Goal: Task Accomplishment & Management: Complete application form

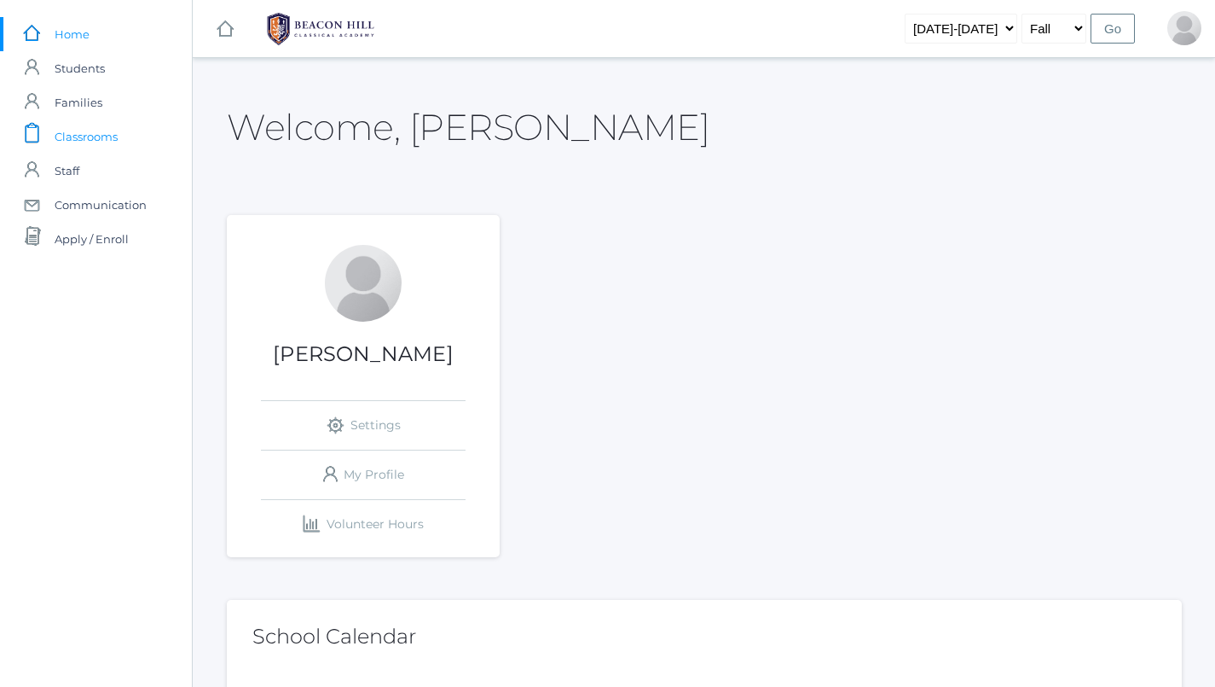
click at [101, 130] on span "Classrooms" at bounding box center [86, 136] width 63 height 34
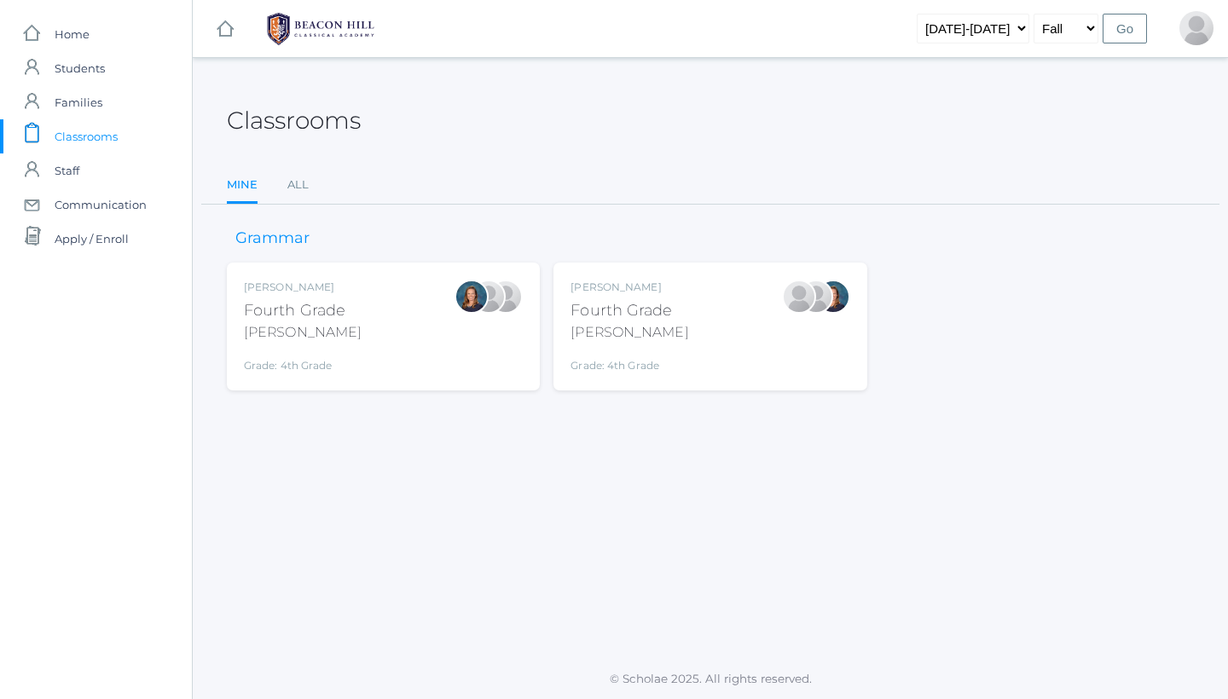
click at [510, 314] on div at bounding box center [506, 297] width 34 height 34
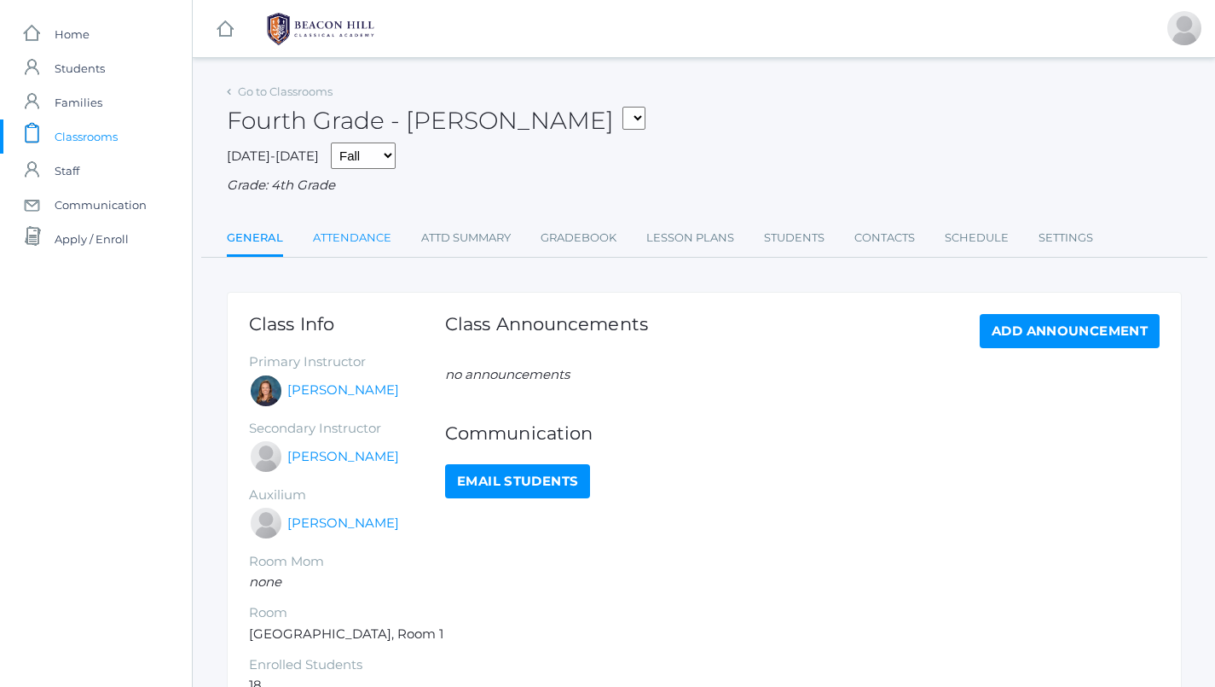
click at [369, 225] on link "Attendance" at bounding box center [352, 238] width 78 height 34
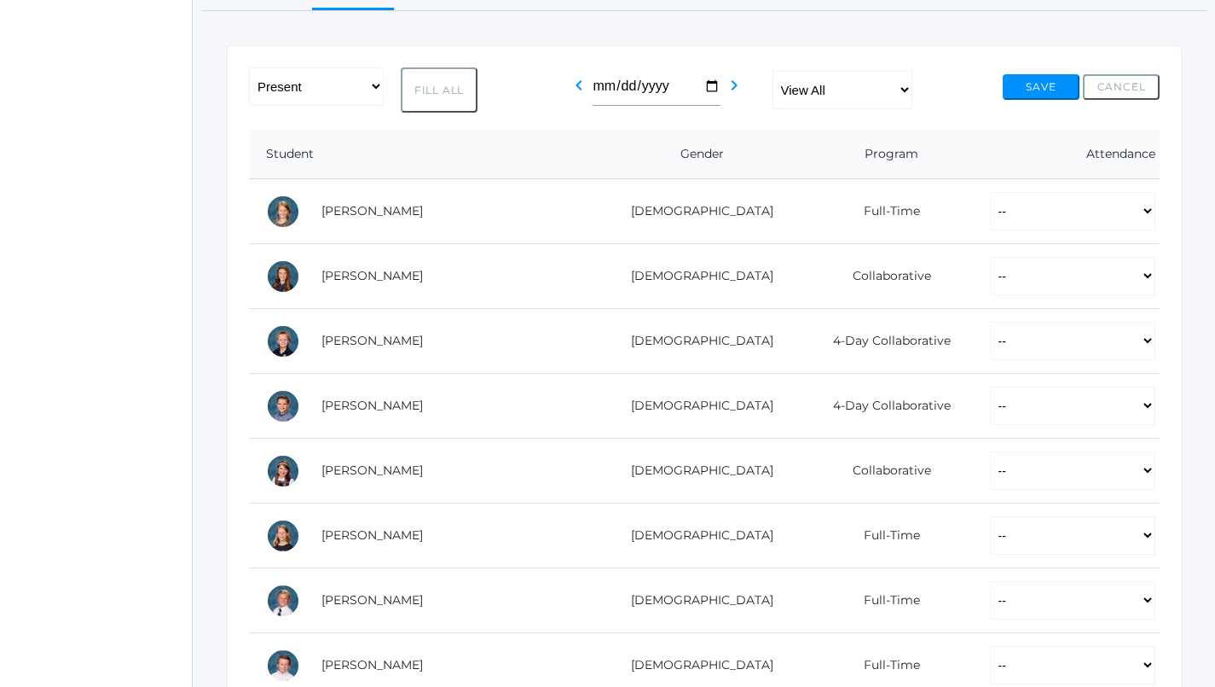
scroll to position [246, 0]
select select "P"
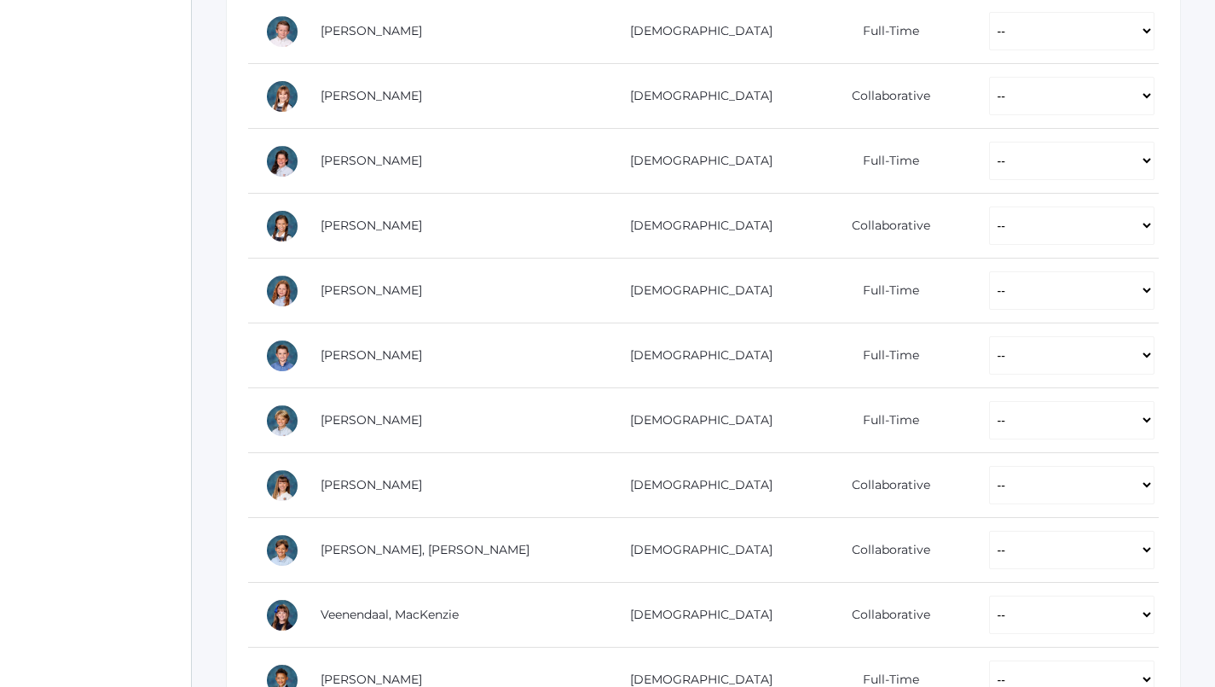
scroll to position [880, 1]
select select "P"
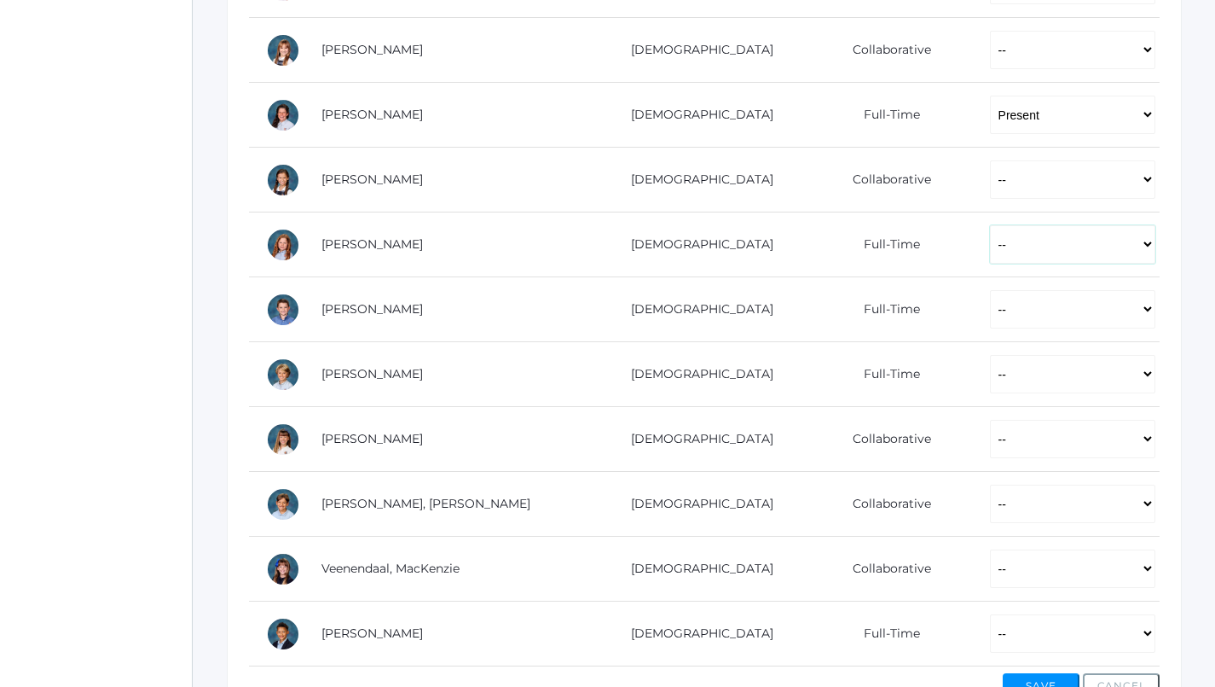
select select "P"
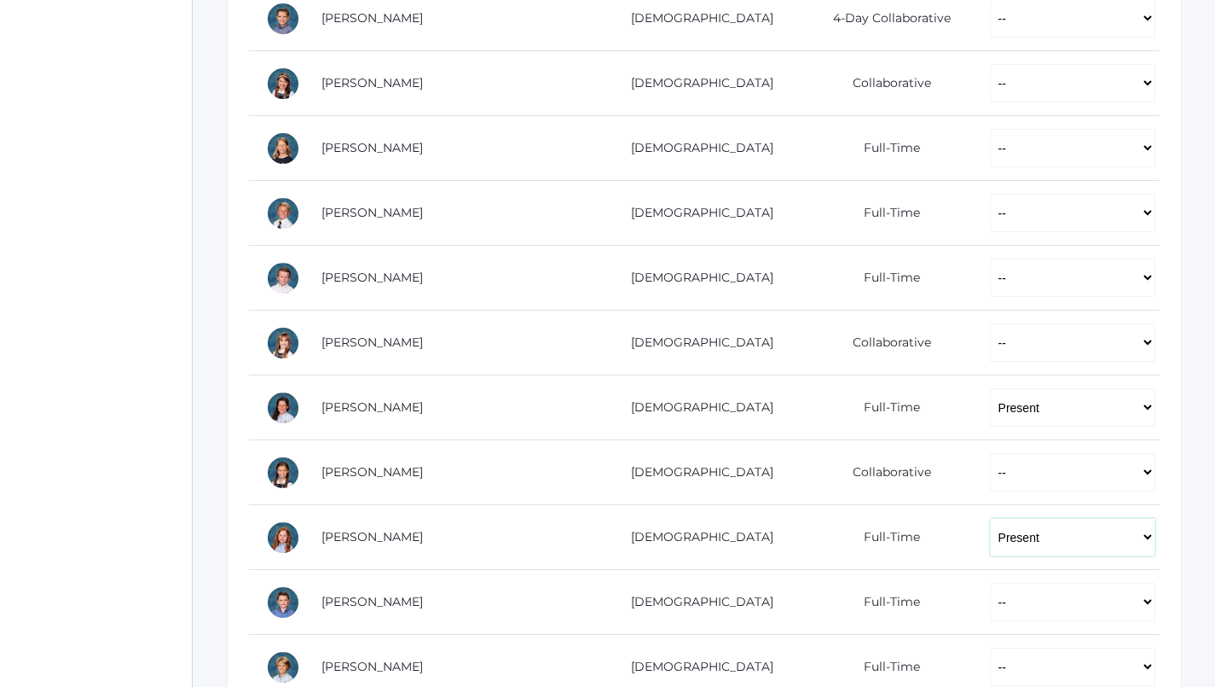
scroll to position [623, 0]
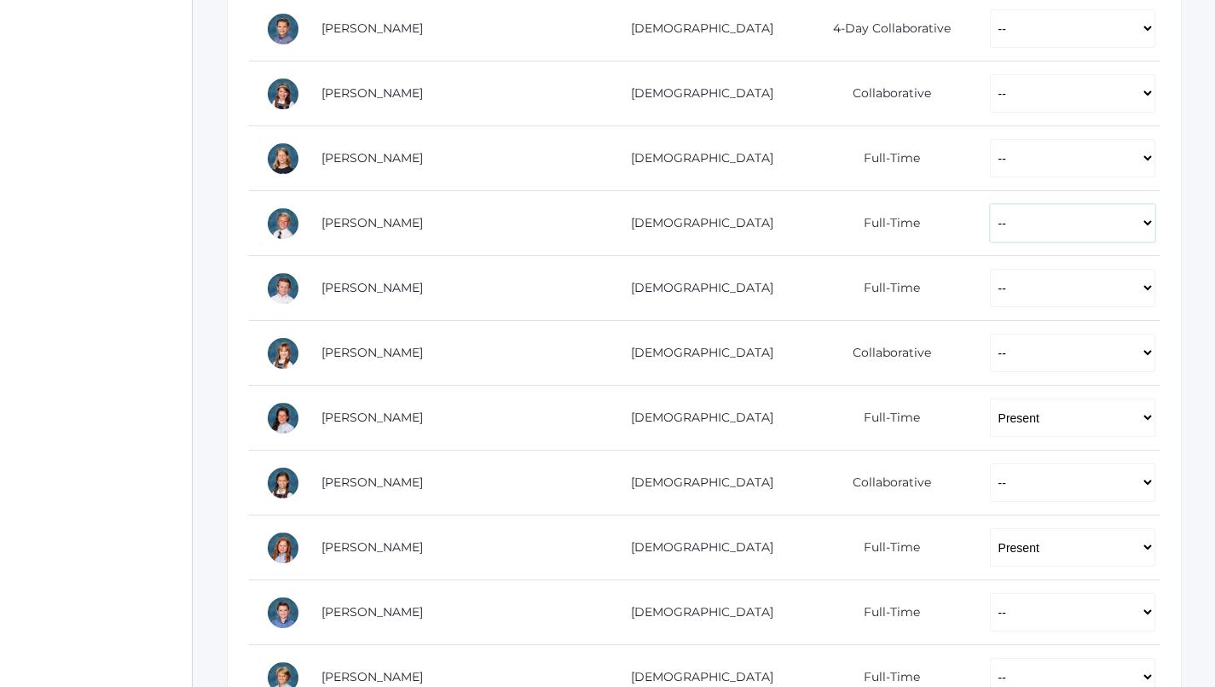
select select "P"
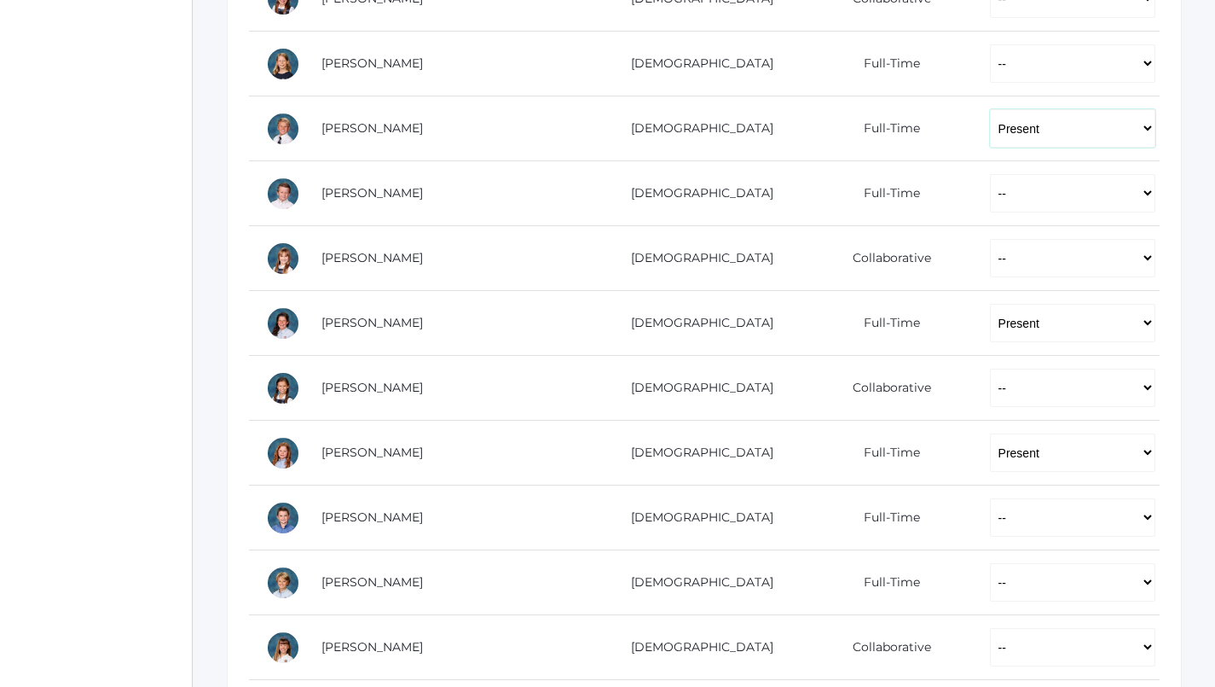
scroll to position [720, 0]
select select "P"
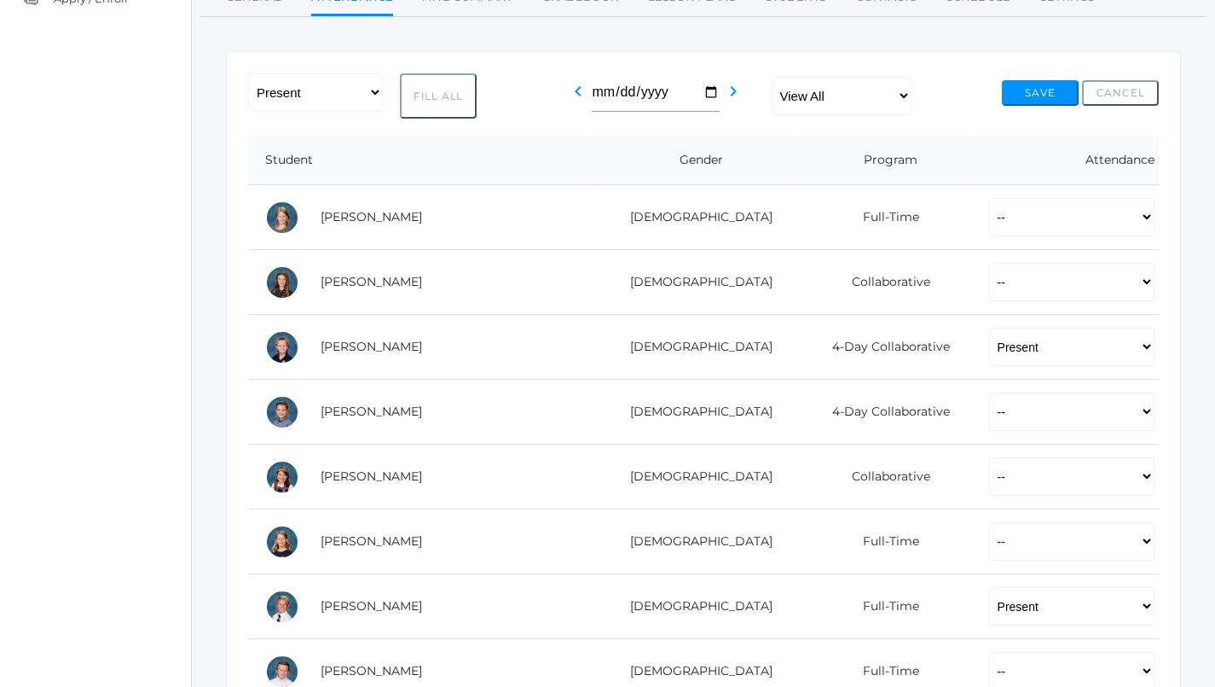
scroll to position [241, 0]
select select "P"
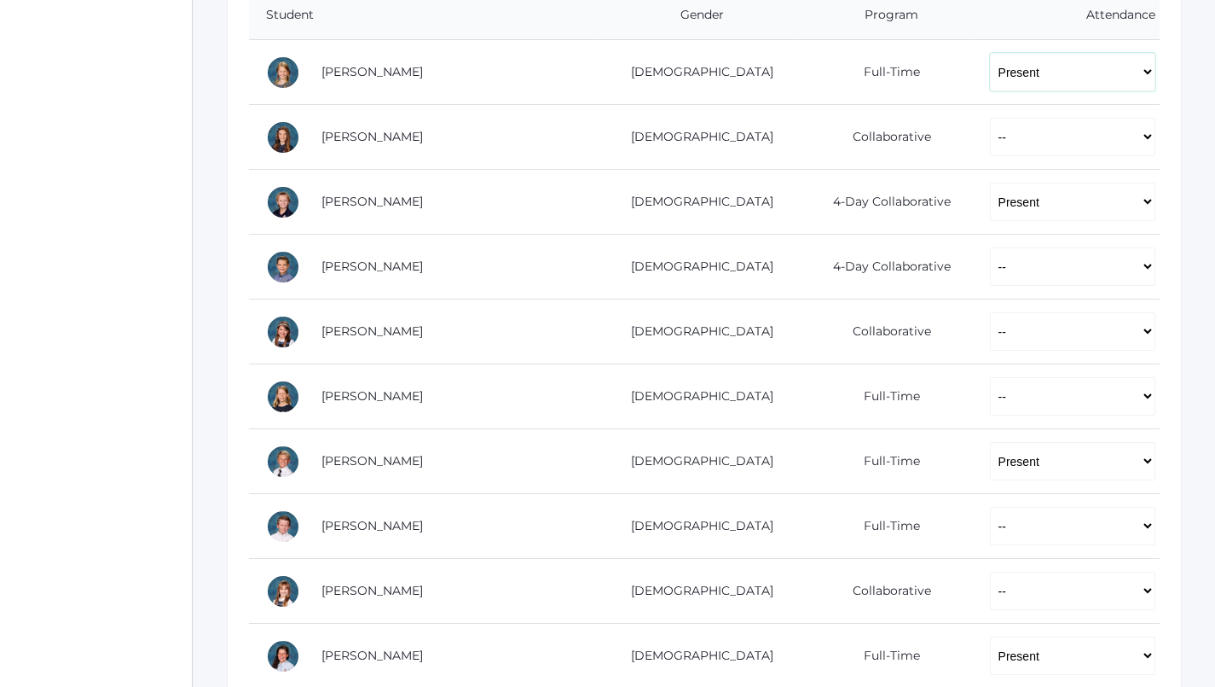
scroll to position [387, 0]
select select "P"
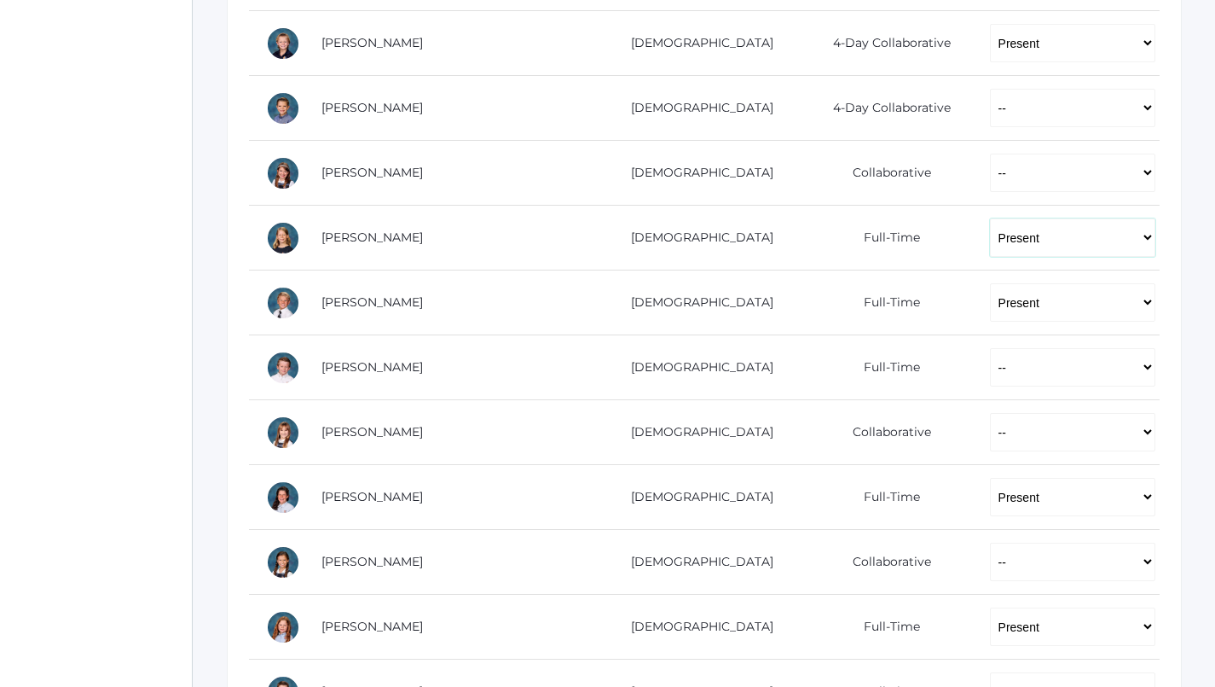
scroll to position [548, 0]
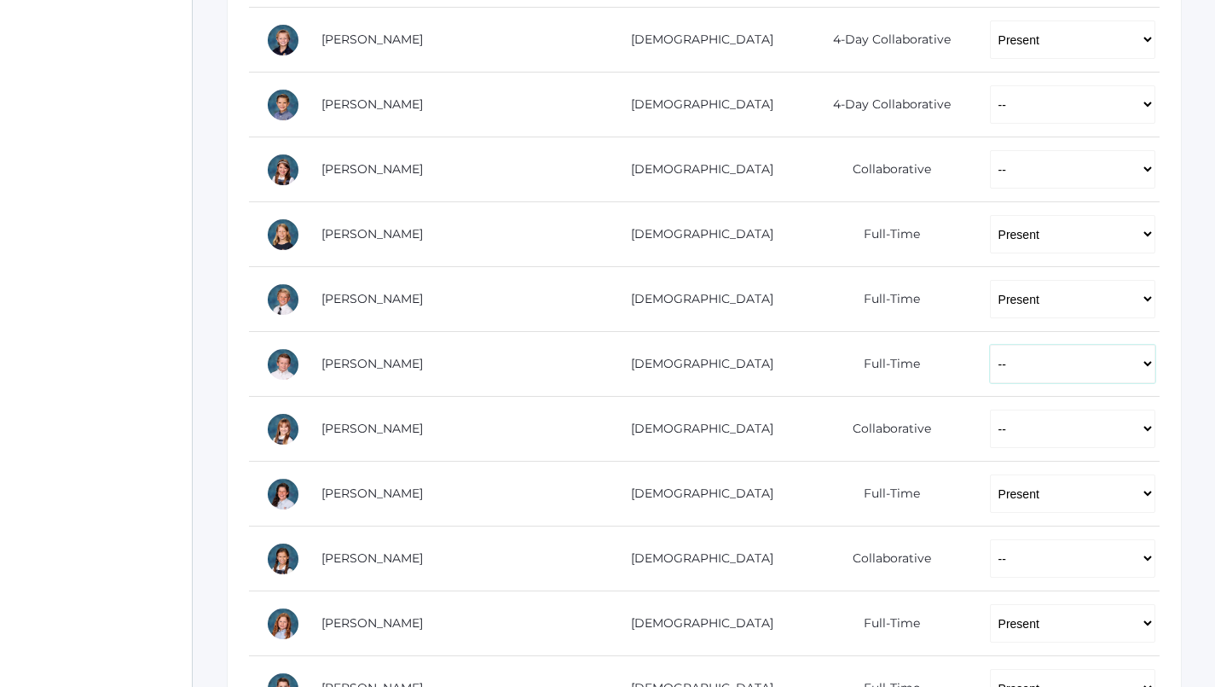
select select "P"
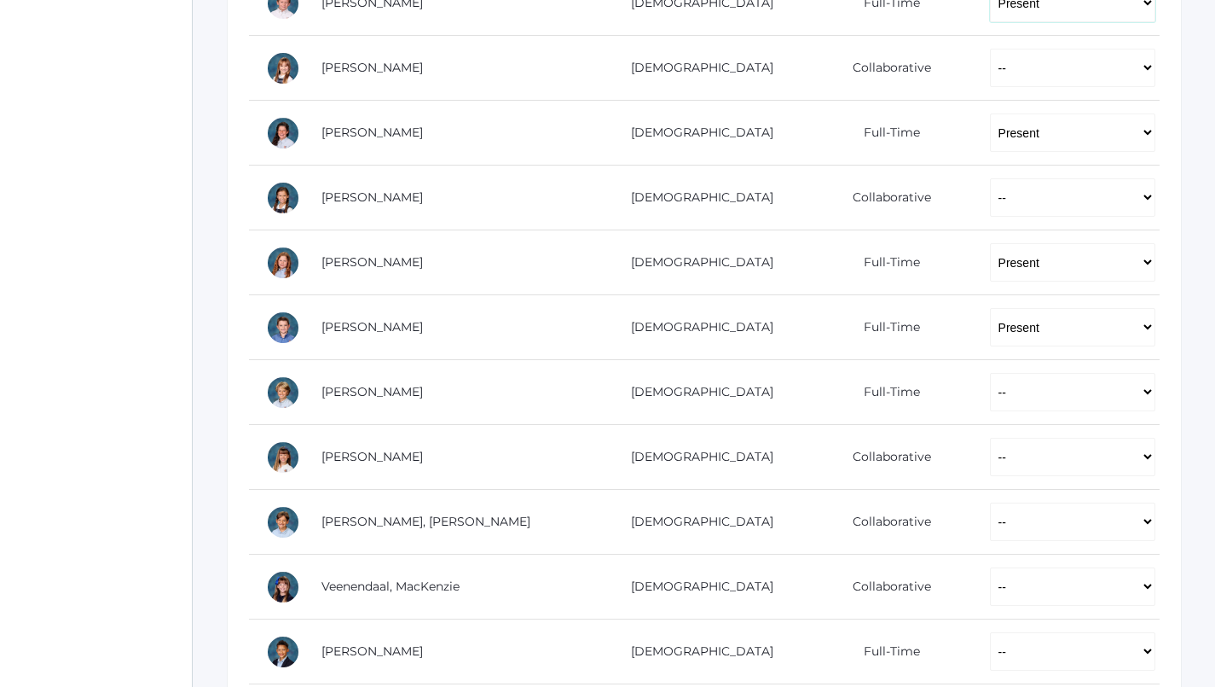
scroll to position [909, 0]
select select "P"
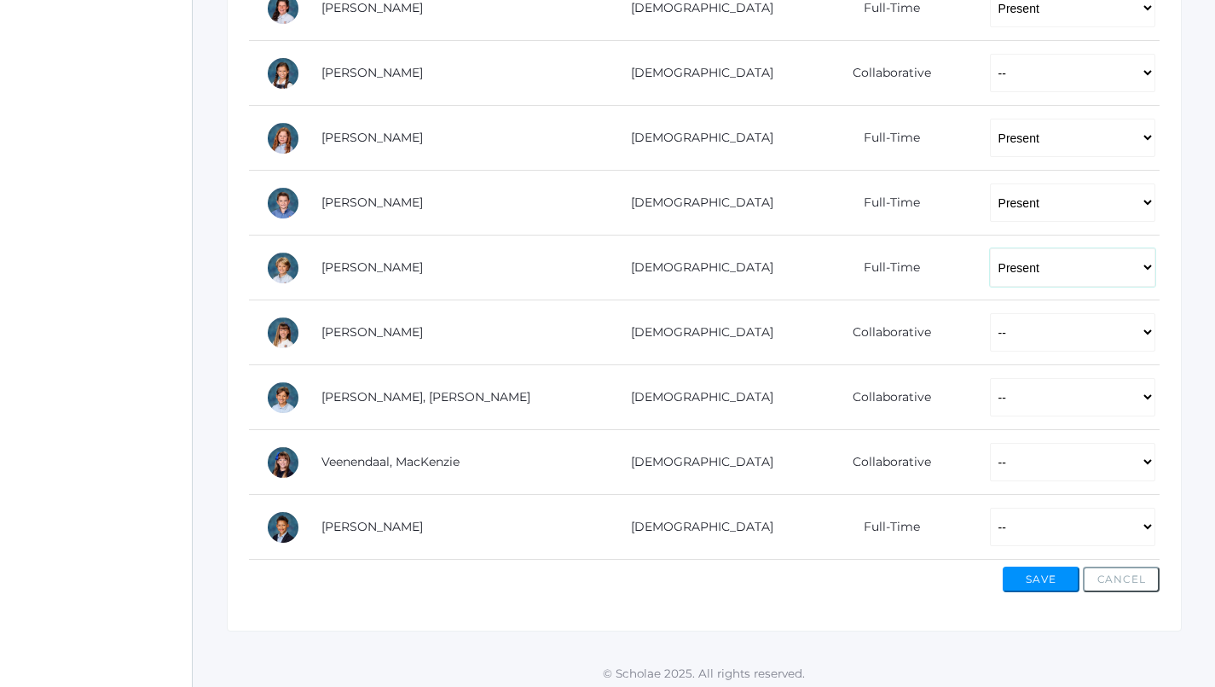
scroll to position [1020, 0]
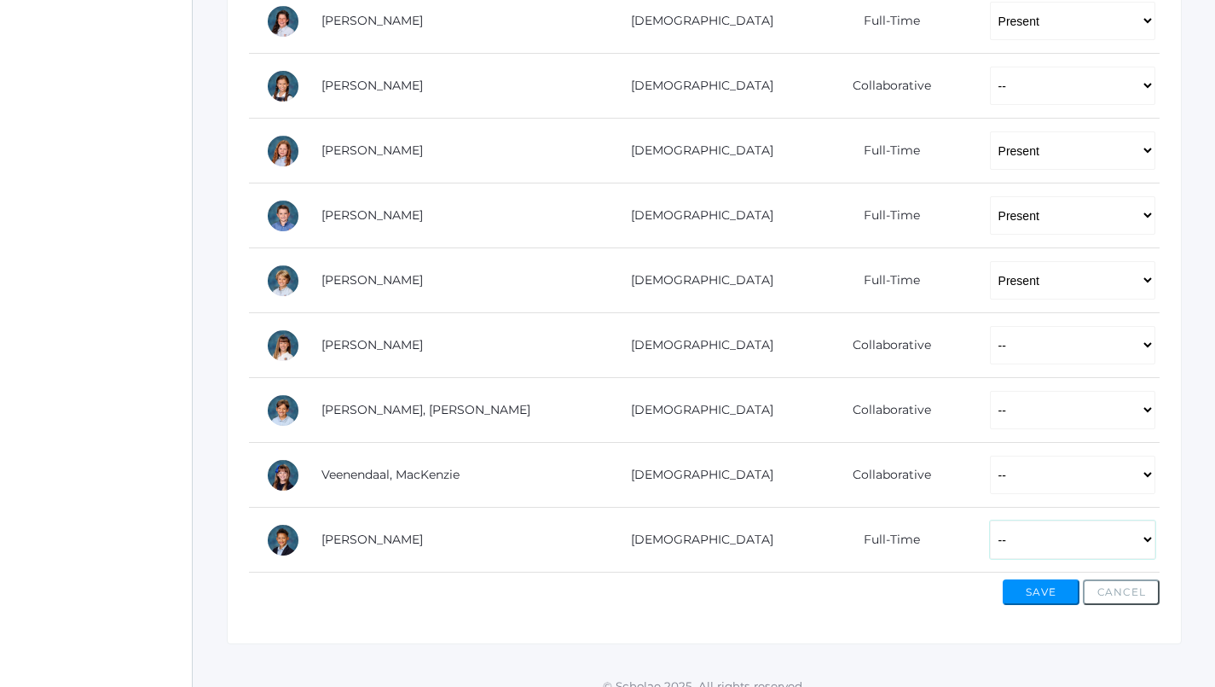
select select "P"
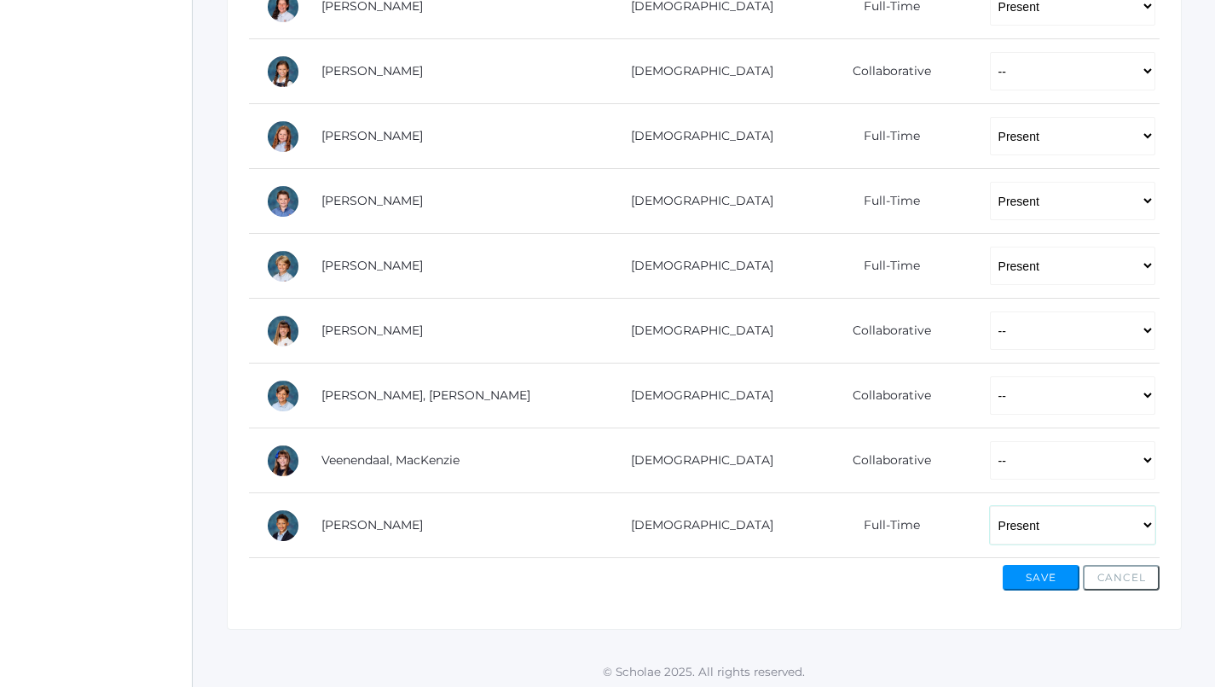
scroll to position [1033, 0]
click at [1032, 571] on button "Save" at bounding box center [1041, 579] width 77 height 26
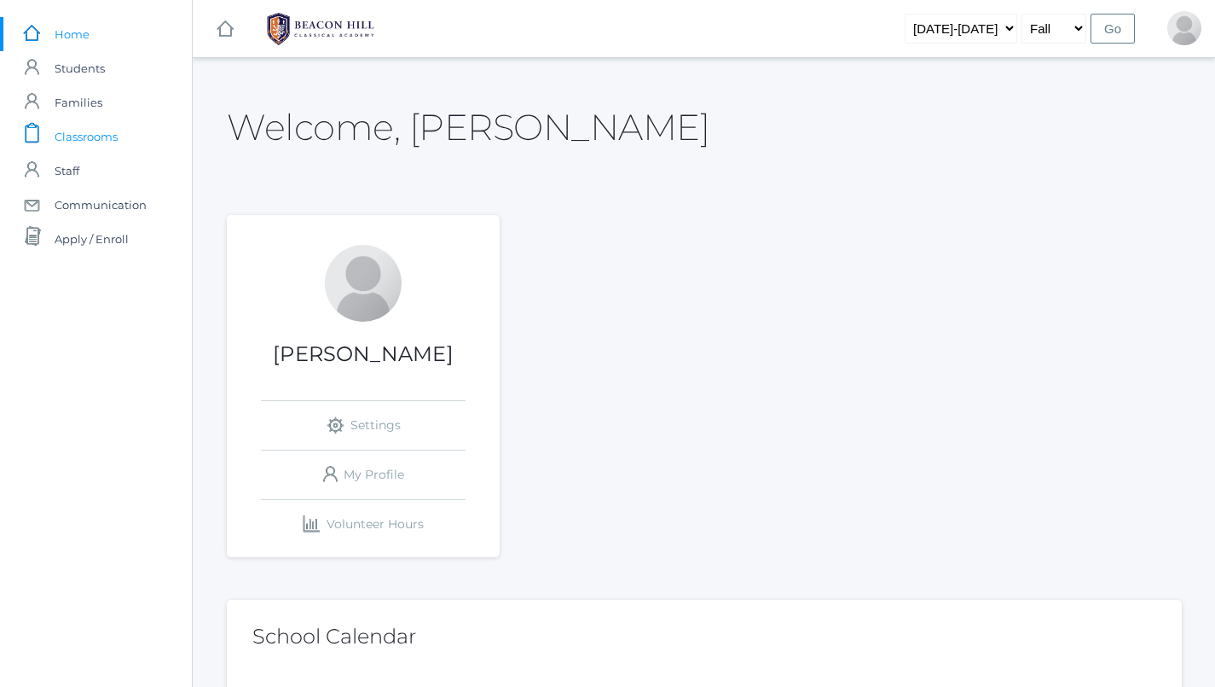
click at [87, 144] on span "Classrooms" at bounding box center [86, 136] width 63 height 34
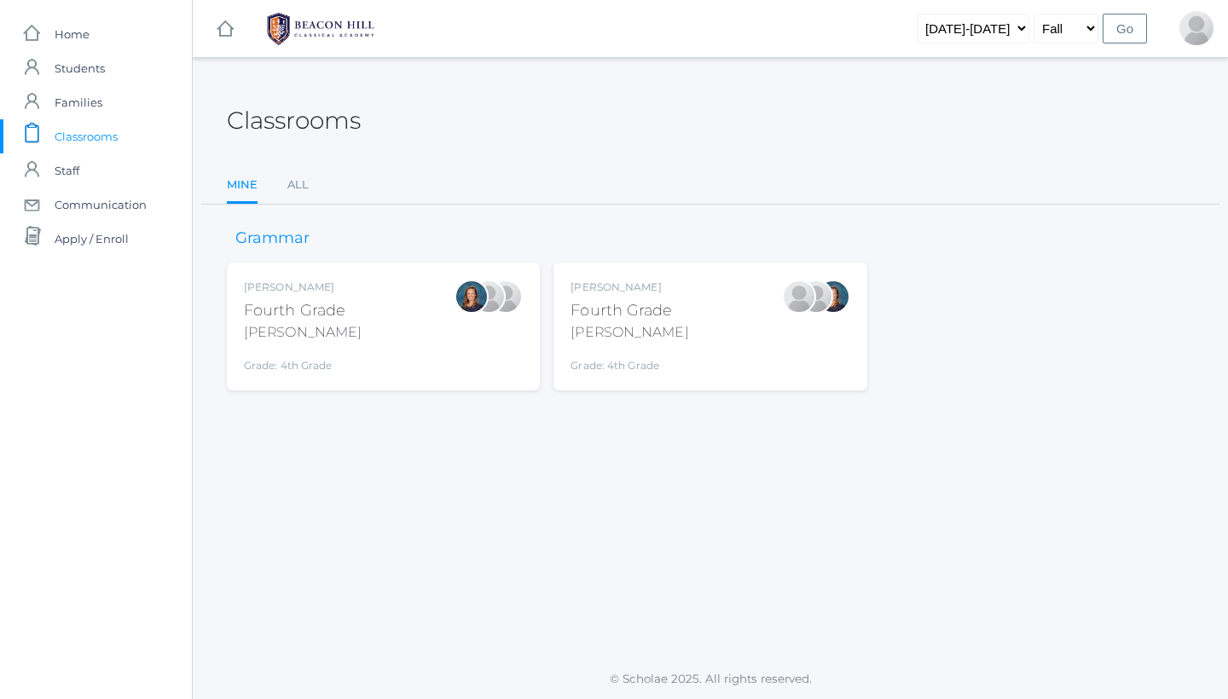
click at [639, 322] on div "Chaffin" at bounding box center [630, 332] width 118 height 20
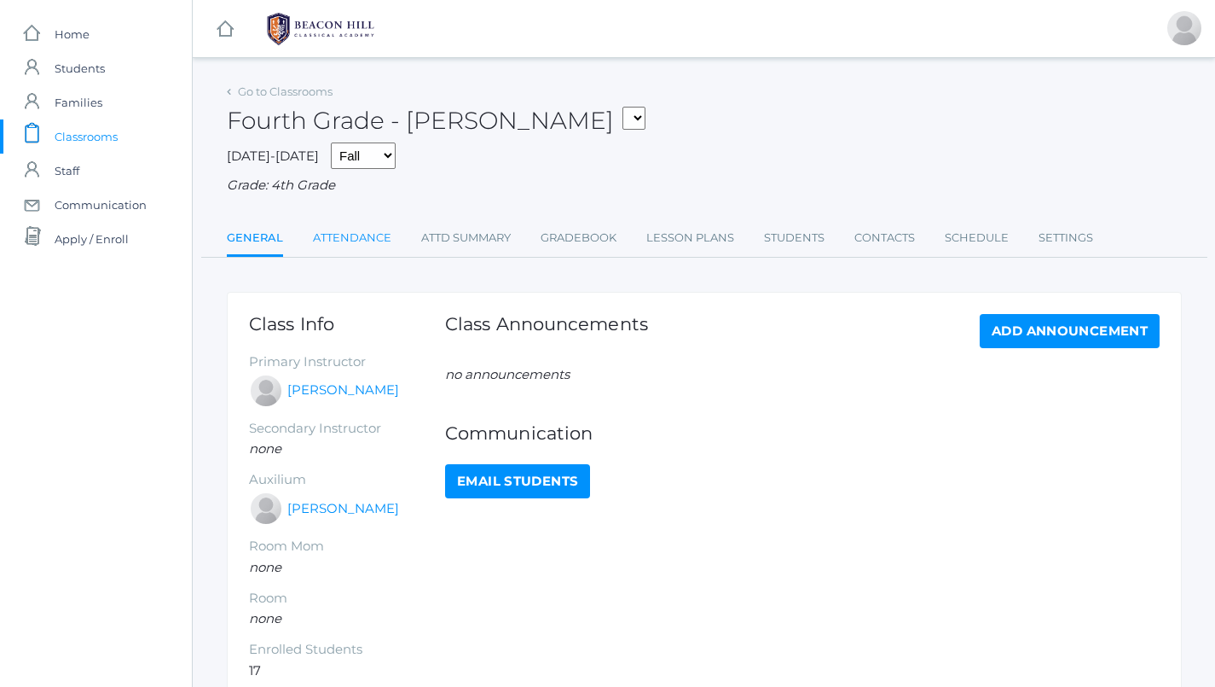
click at [326, 230] on link "Attendance" at bounding box center [352, 238] width 78 height 34
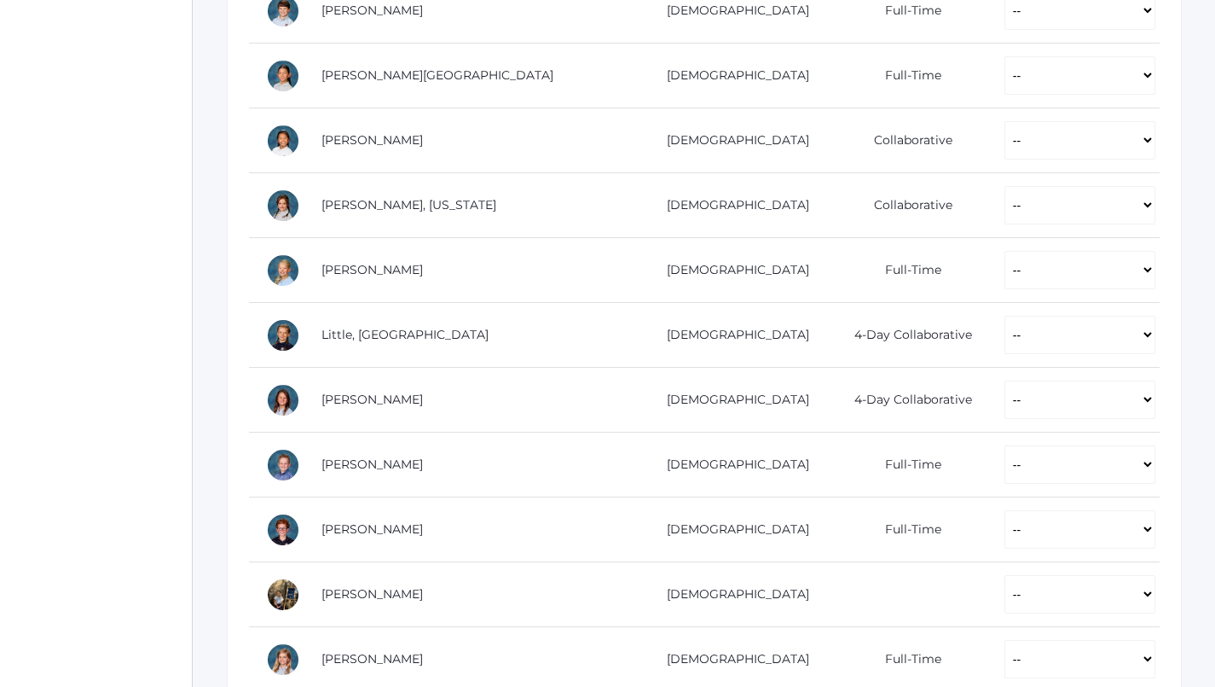
scroll to position [837, 0]
select select "P"
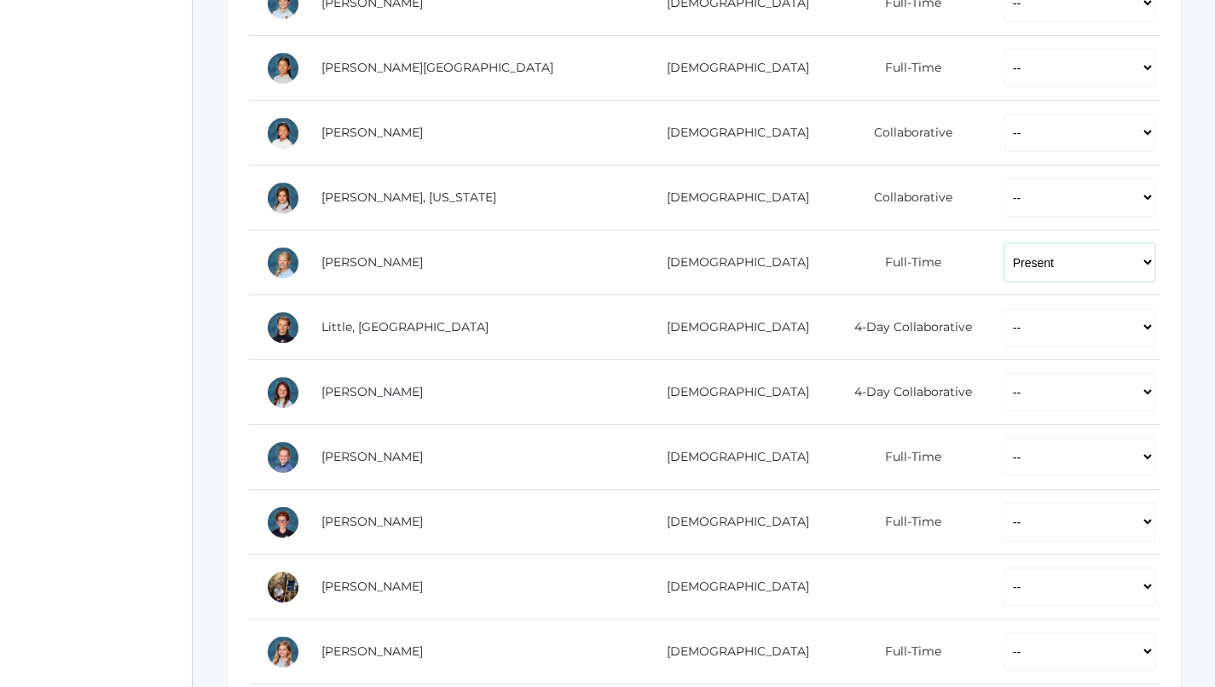
scroll to position [849, 0]
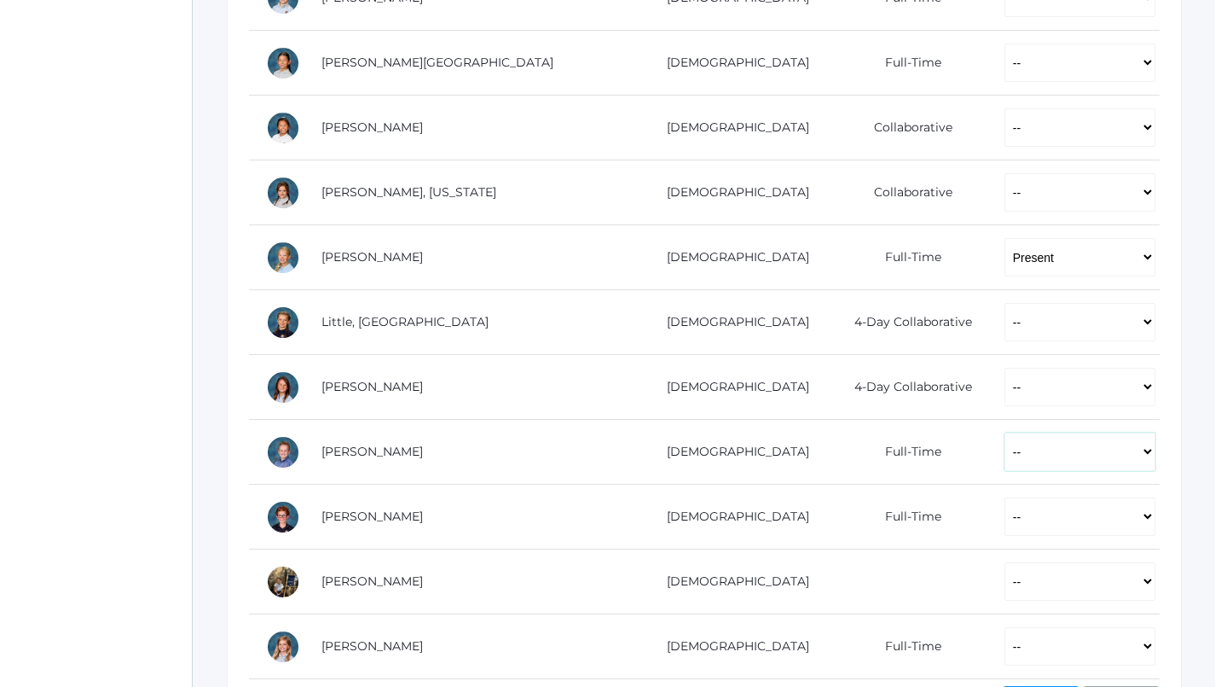
select select "P"
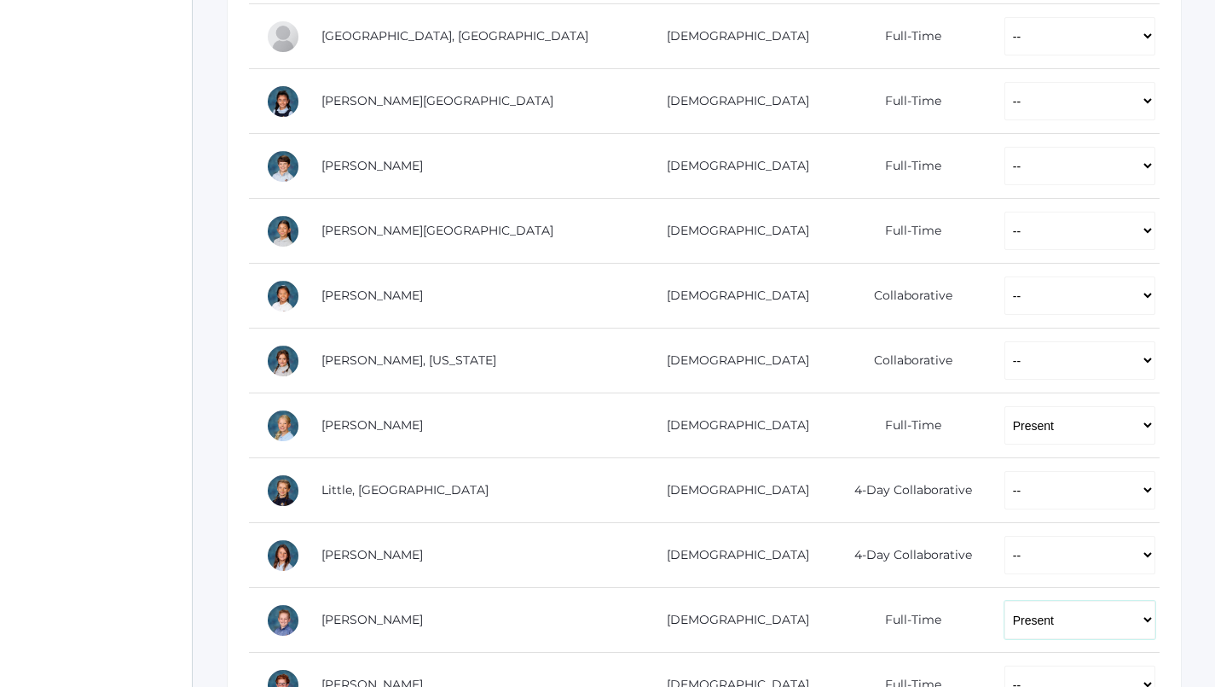
scroll to position [709, 0]
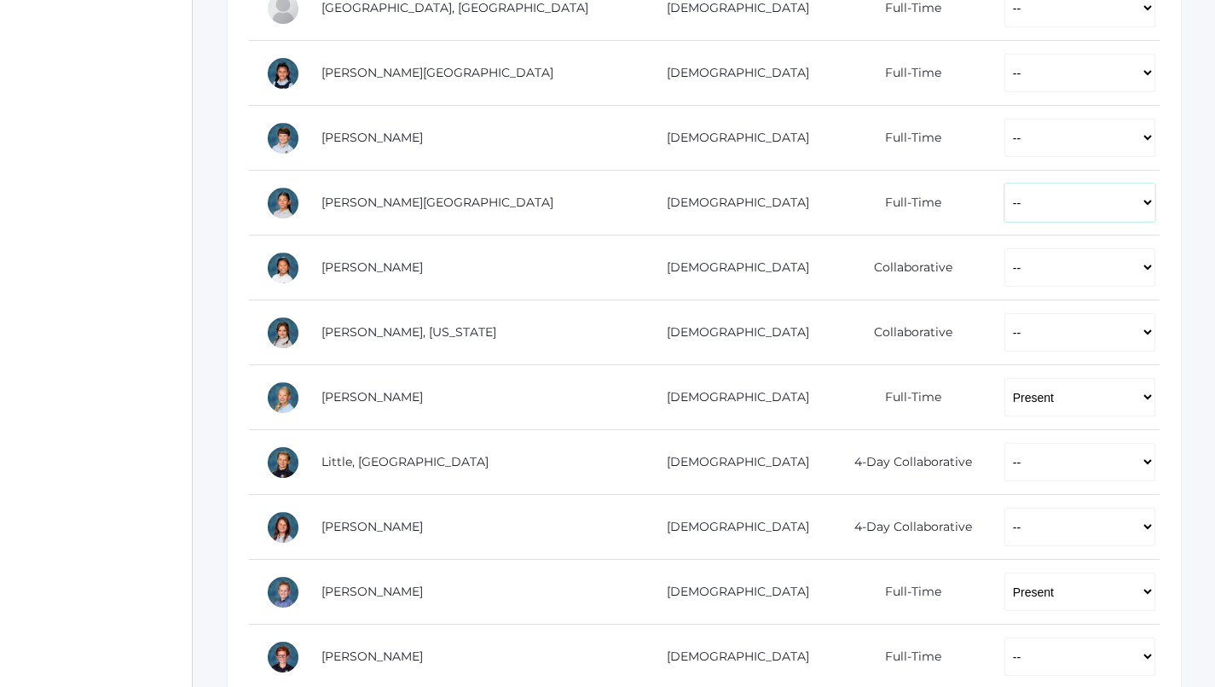
select select "P"
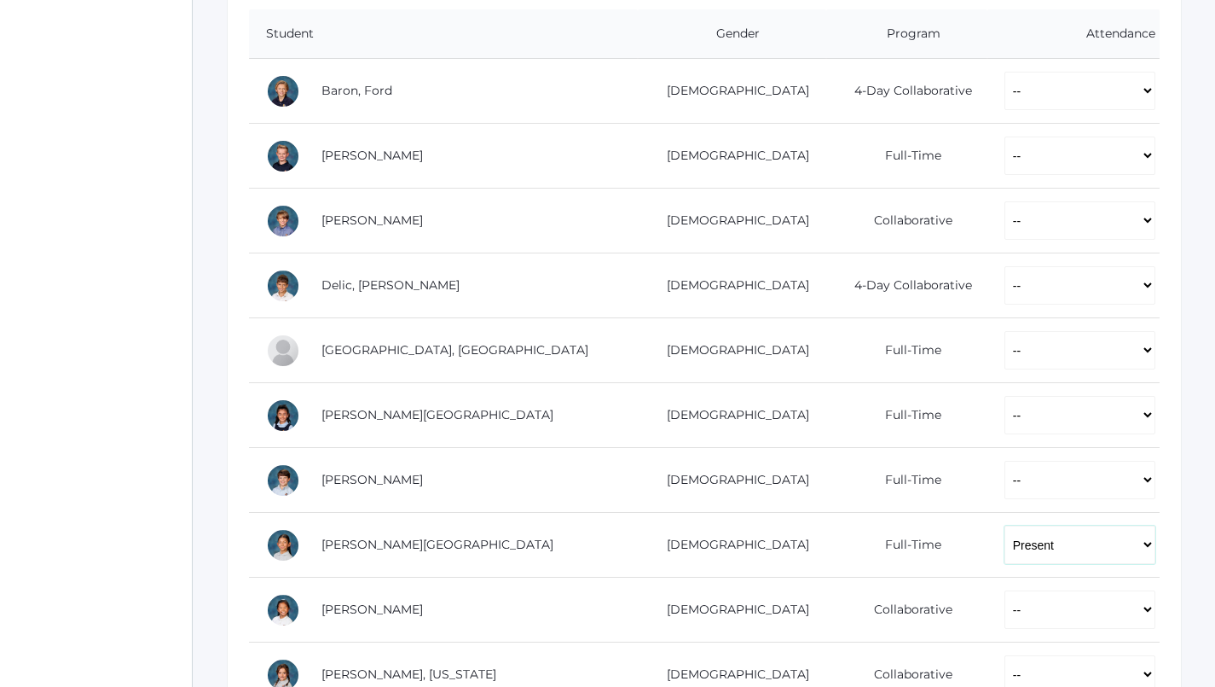
scroll to position [346, 0]
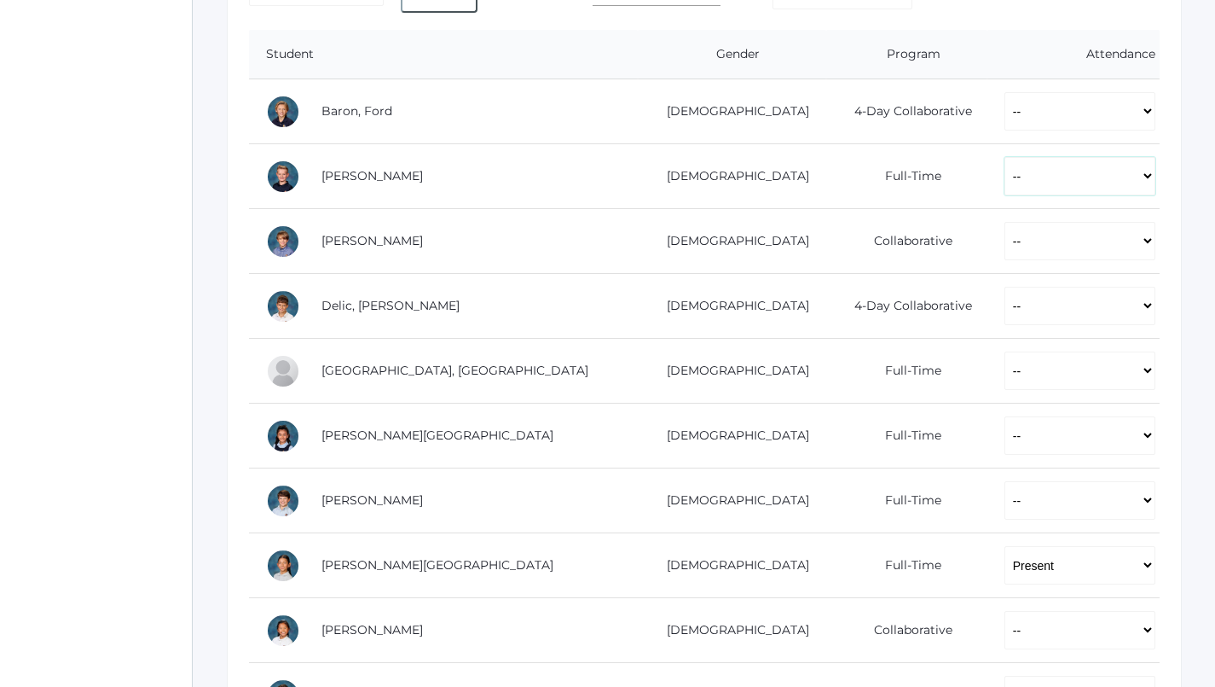
select select "P"
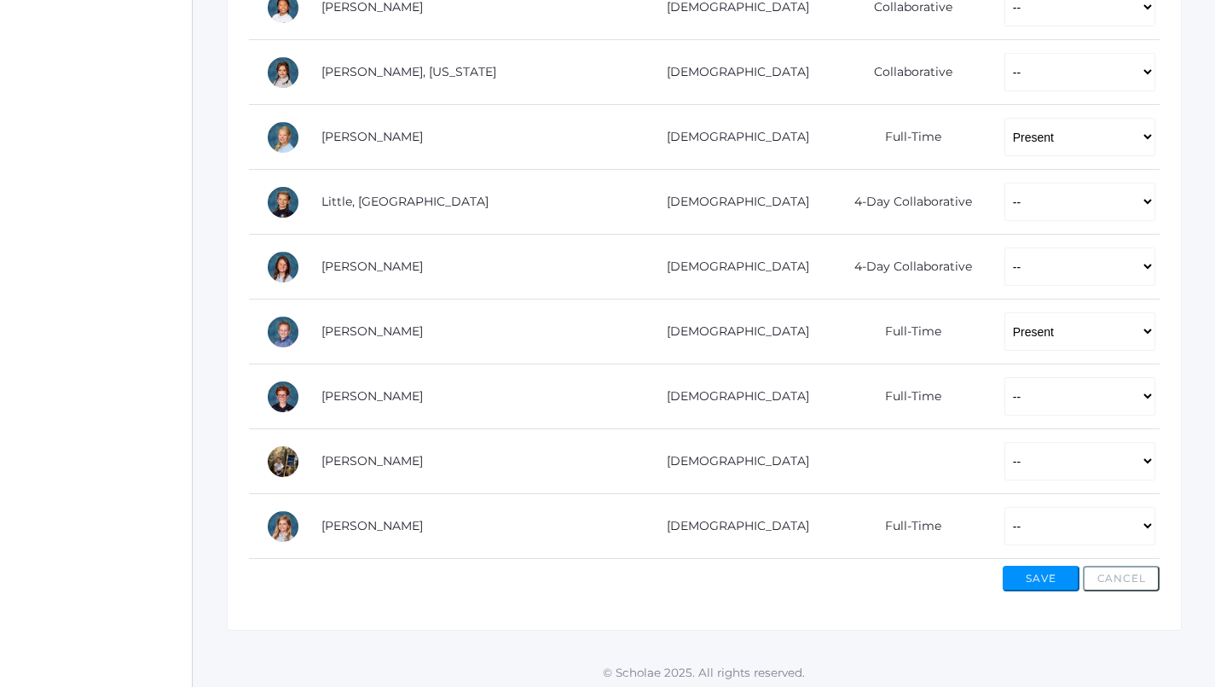
scroll to position [968, 0]
select select "P"
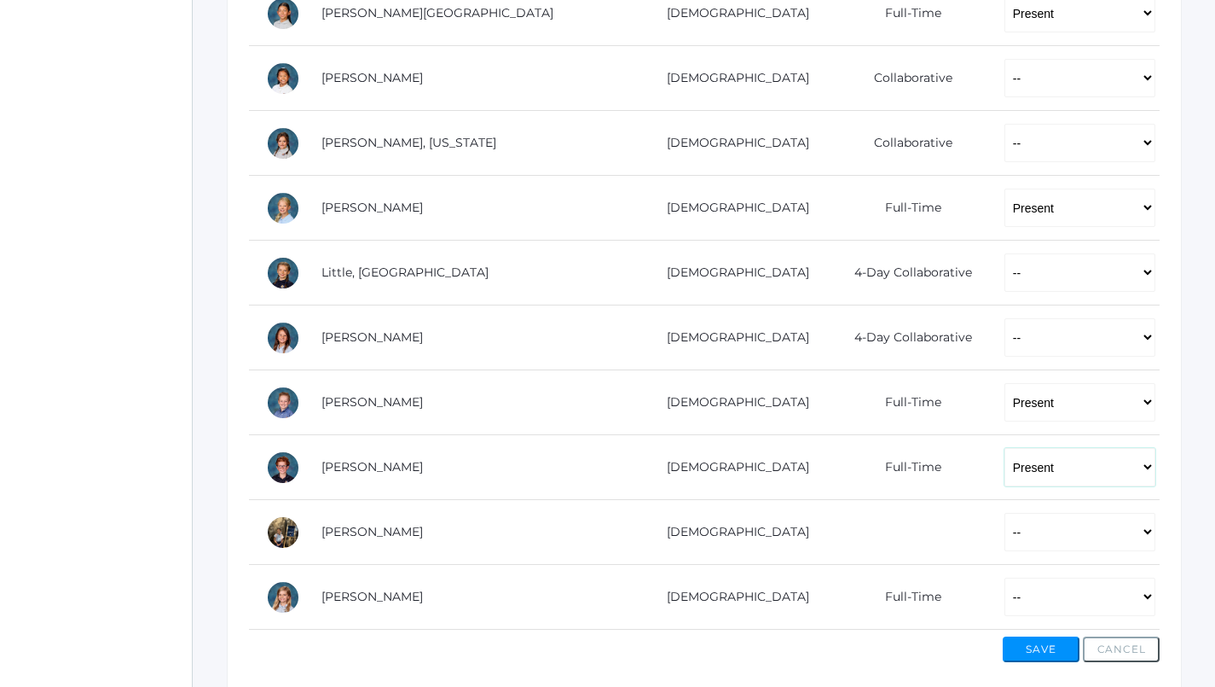
scroll to position [901, 0]
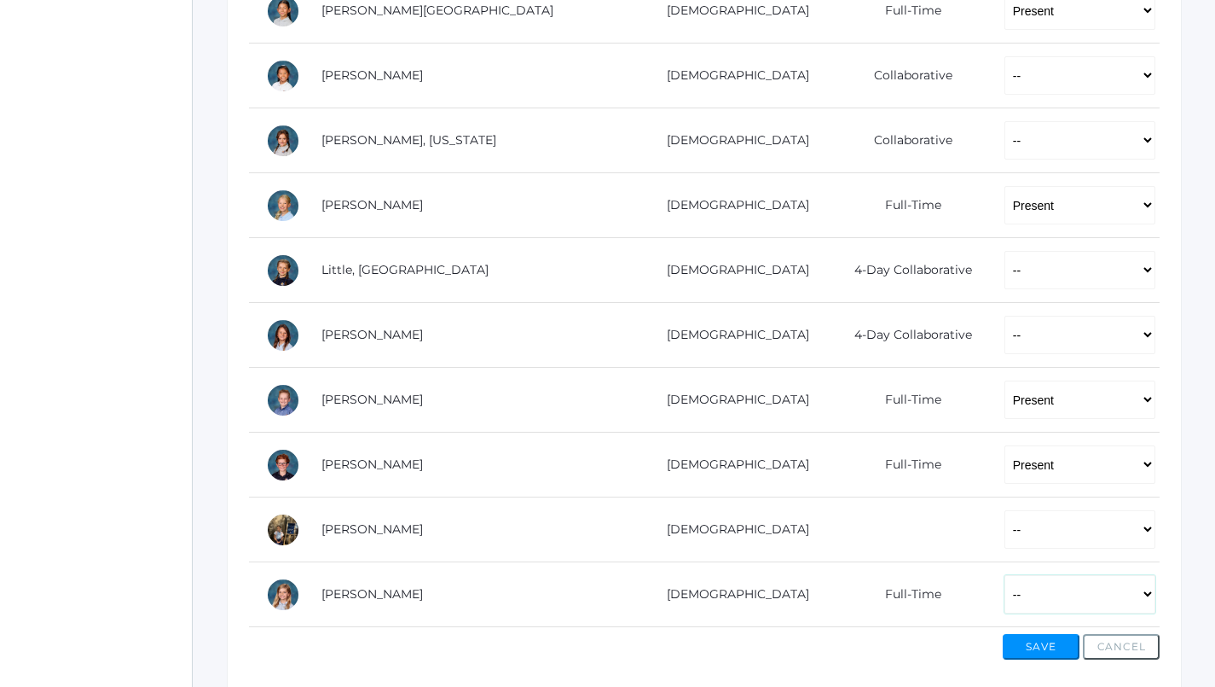
select select "P"
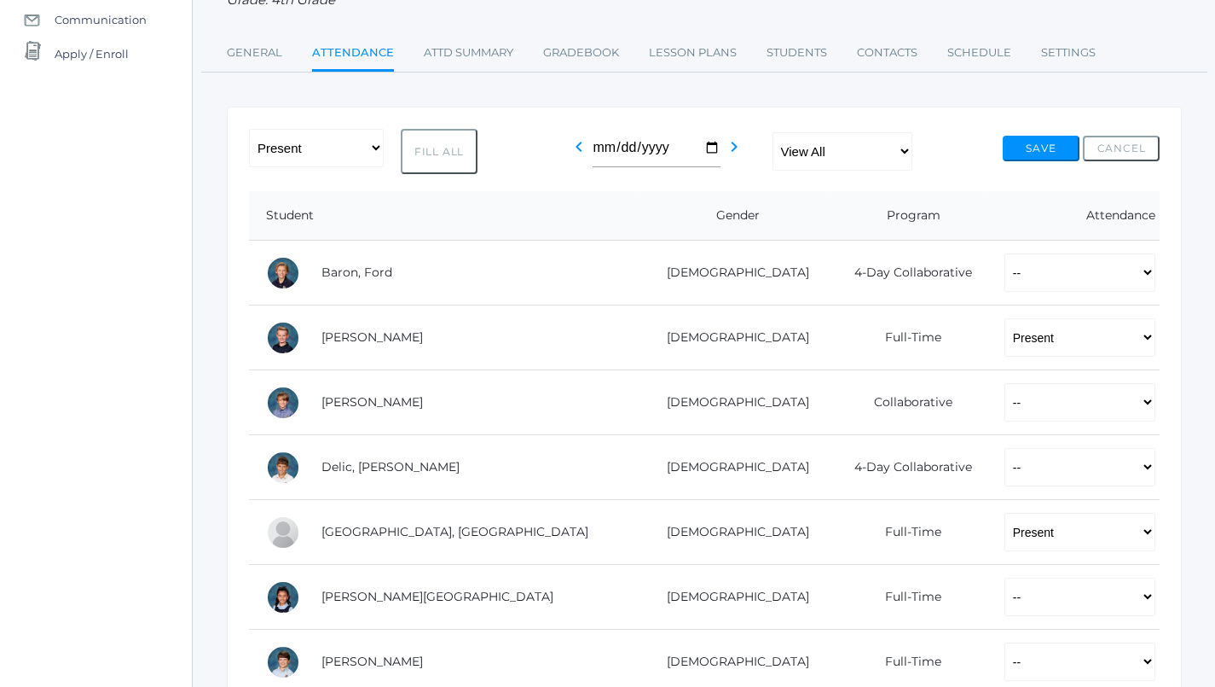
scroll to position [187, 0]
select select "P"
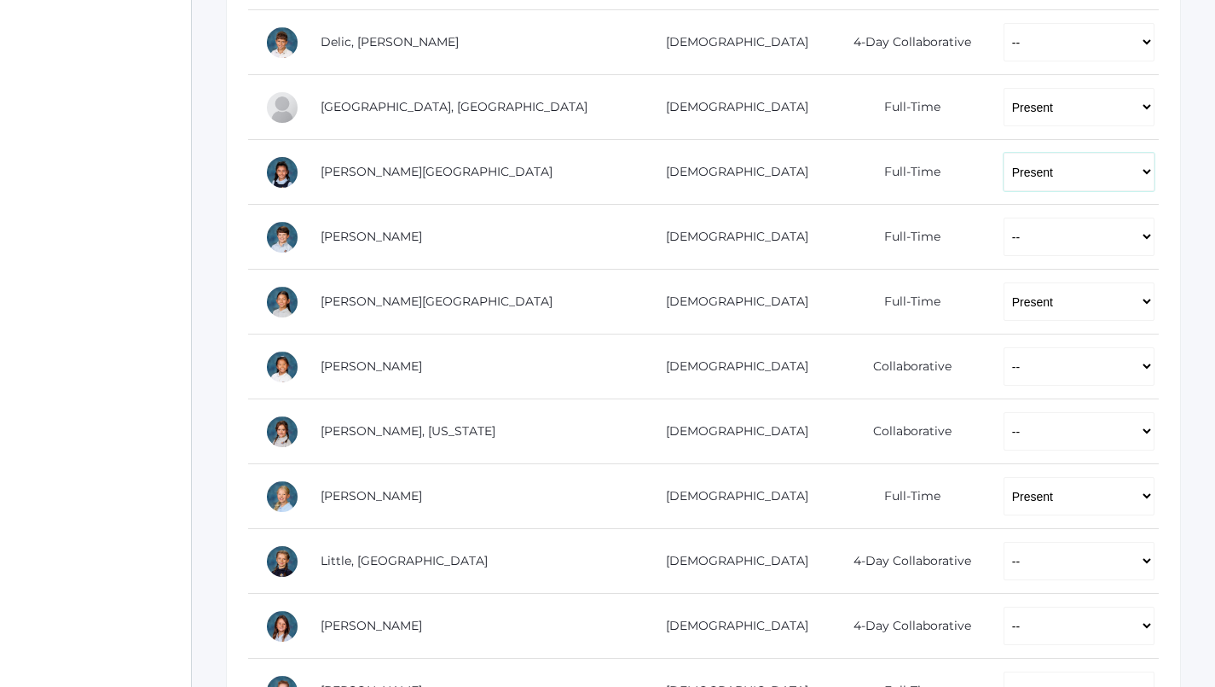
scroll to position [616, 0]
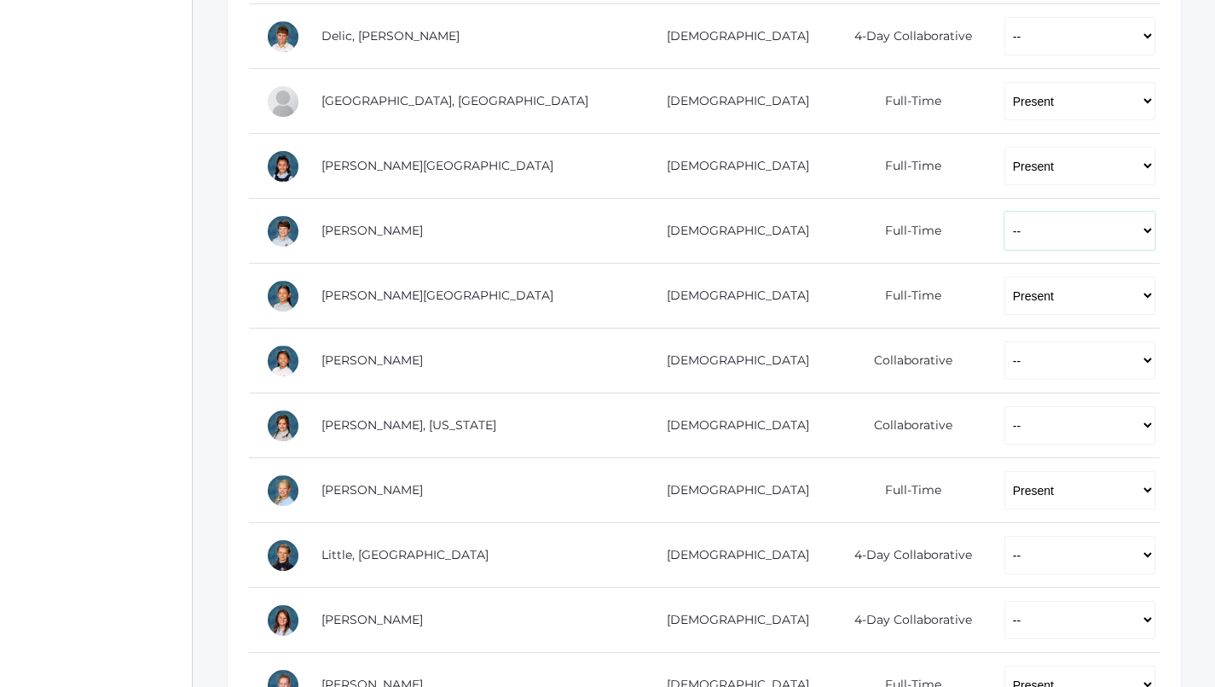
select select "AU"
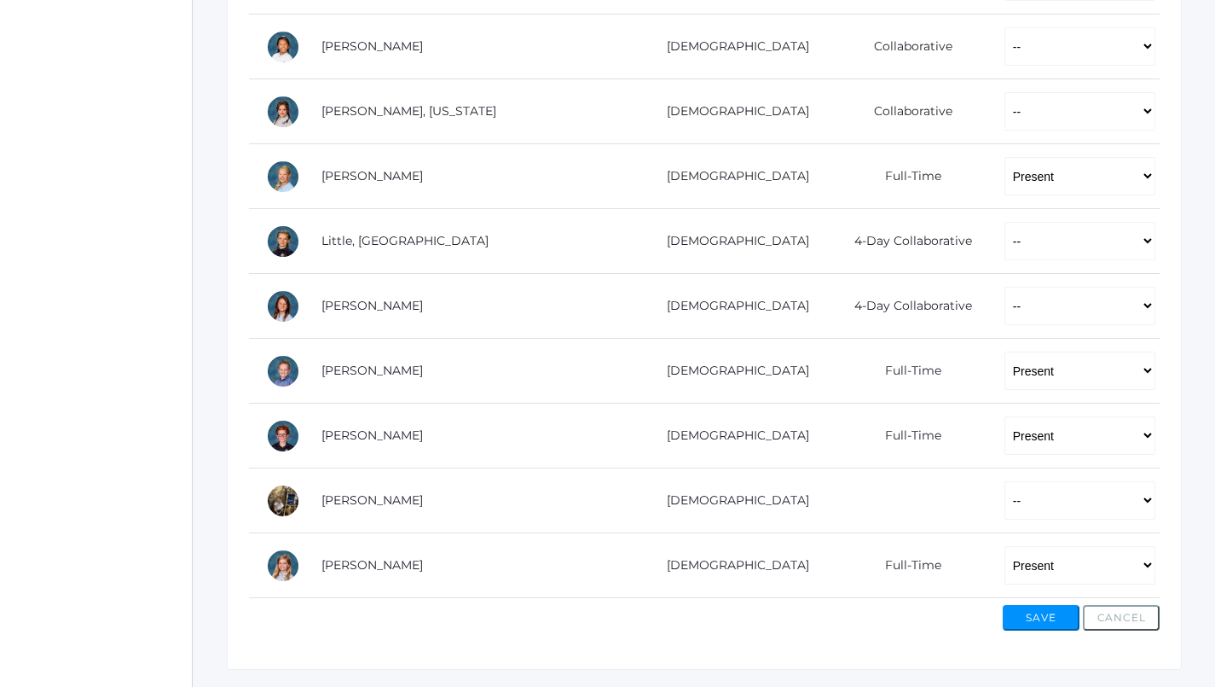
scroll to position [960, 0]
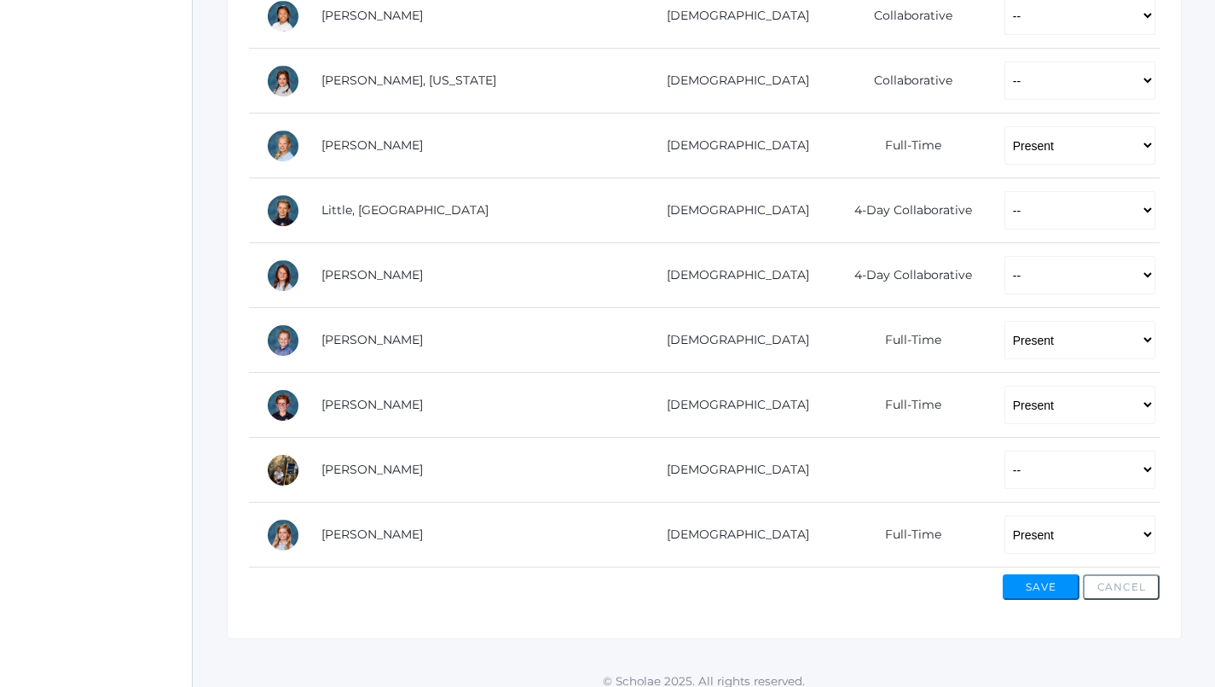
click at [1033, 580] on button "Save" at bounding box center [1041, 587] width 77 height 26
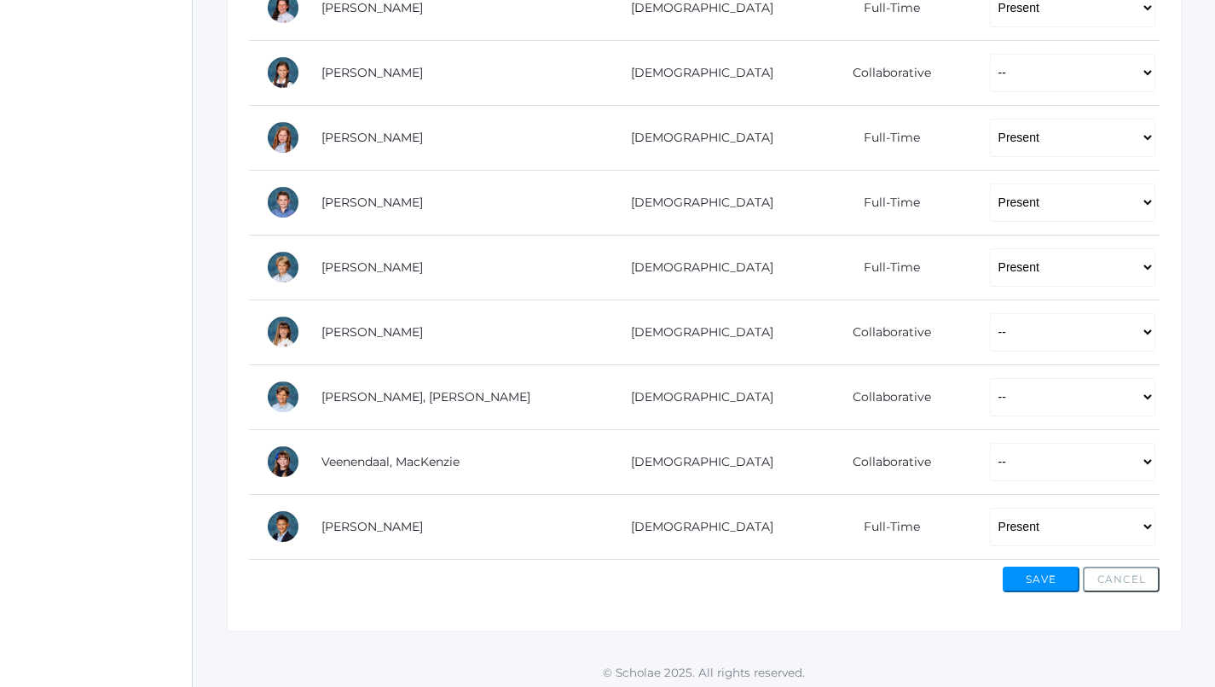
scroll to position [1072, 0]
click at [1047, 569] on button "Save" at bounding box center [1041, 580] width 77 height 26
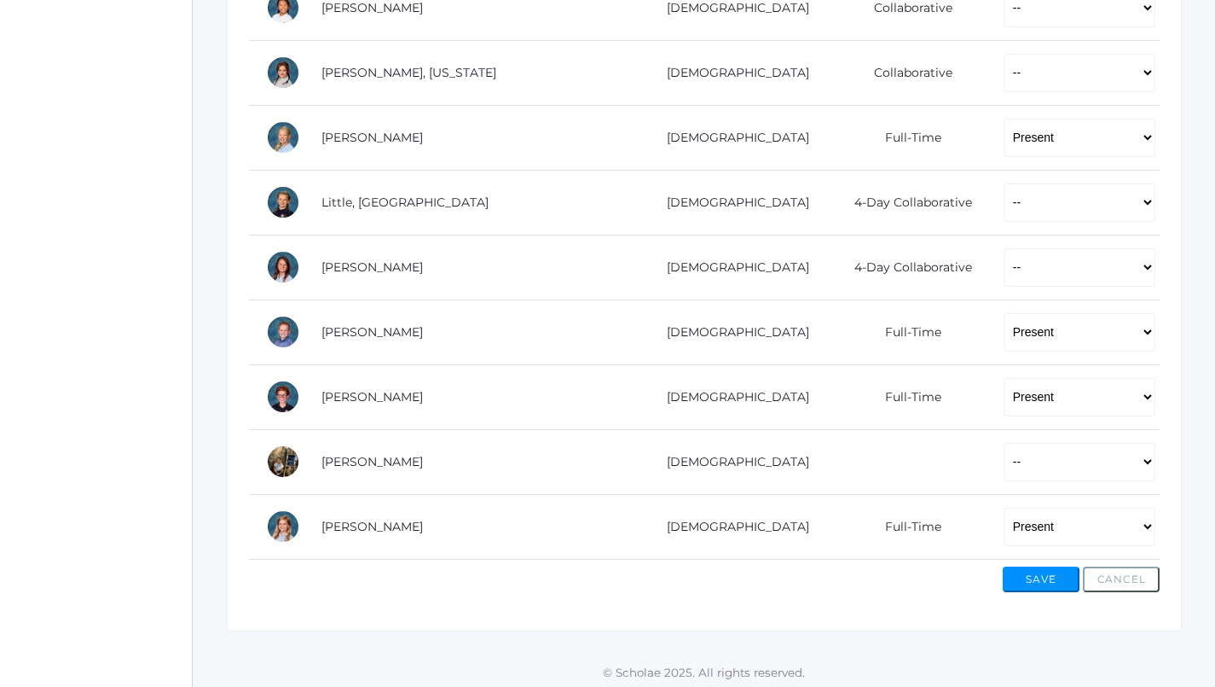
scroll to position [1007, 0]
click at [1047, 584] on button "Save" at bounding box center [1041, 580] width 77 height 26
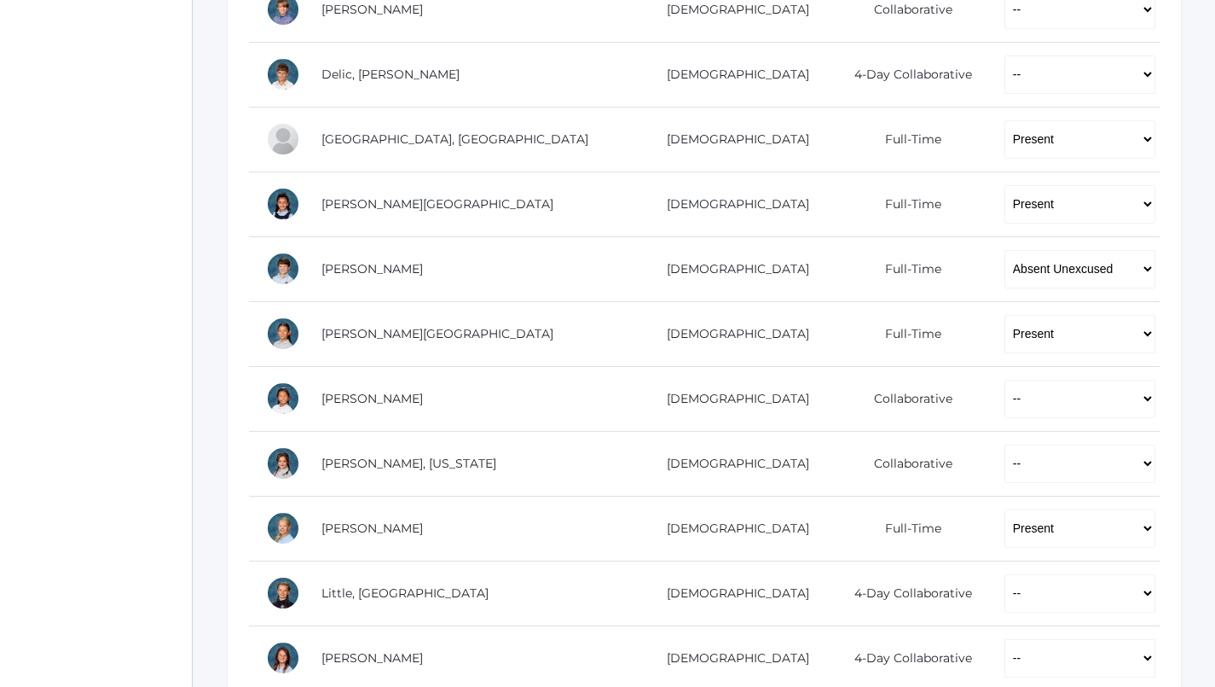
scroll to position [616, 0]
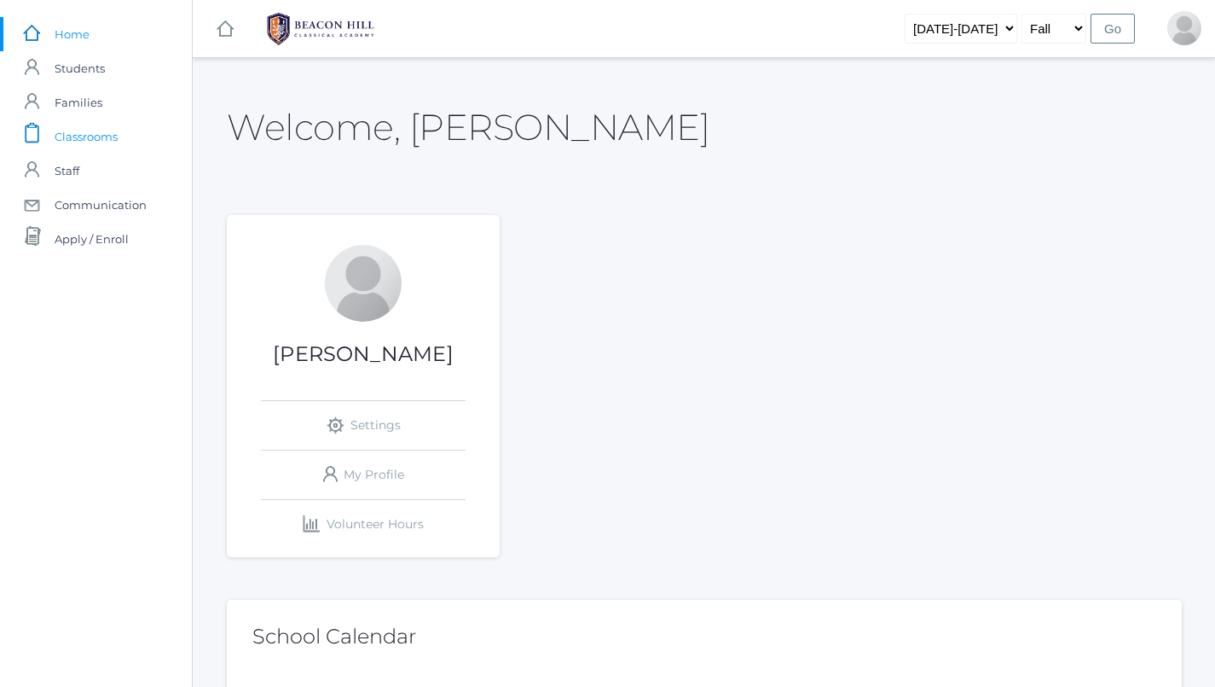
click at [89, 140] on span "Classrooms" at bounding box center [86, 136] width 63 height 34
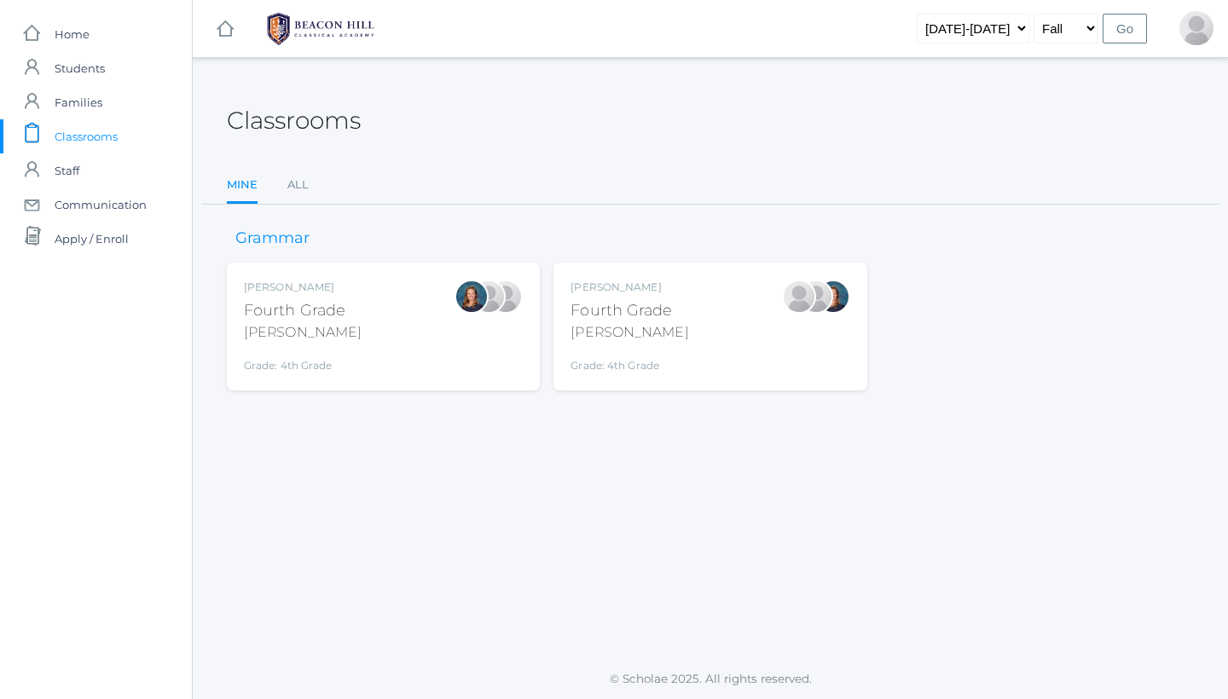
click at [652, 316] on div "Fourth Grade" at bounding box center [630, 310] width 118 height 23
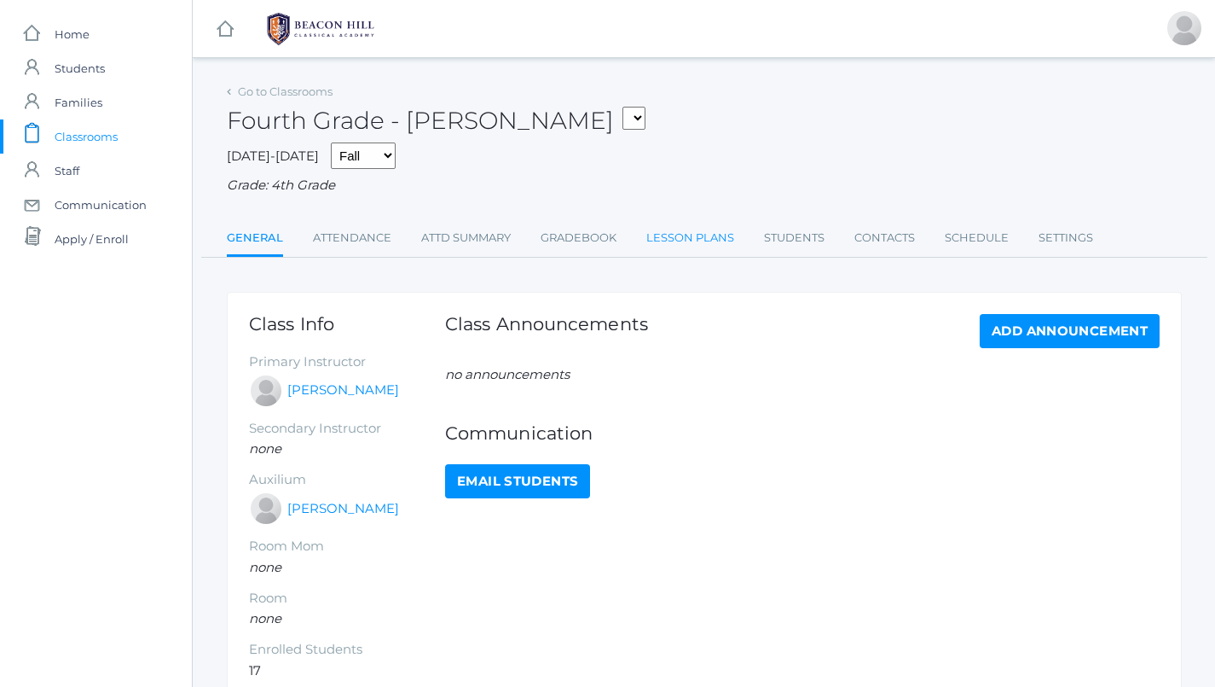
click at [694, 235] on link "Lesson Plans" at bounding box center [690, 238] width 88 height 34
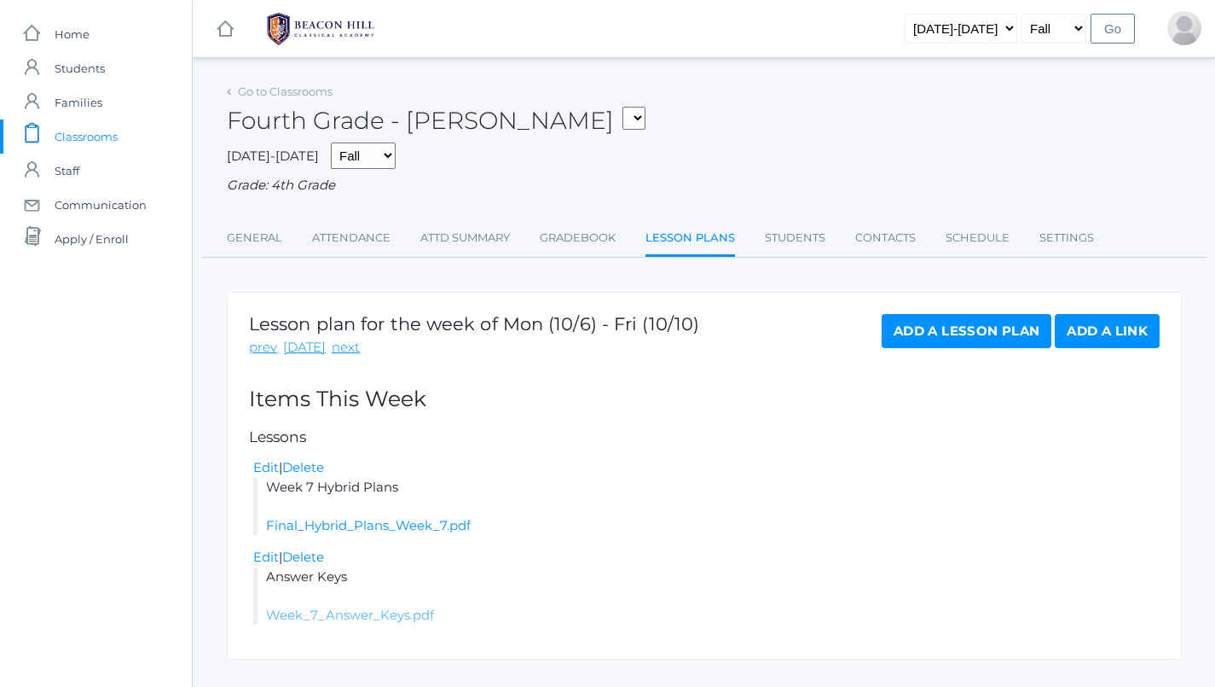
click at [383, 606] on link "Week_7_Answer_Keys.pdf" at bounding box center [350, 614] width 168 height 16
